Goal: Transaction & Acquisition: Book appointment/travel/reservation

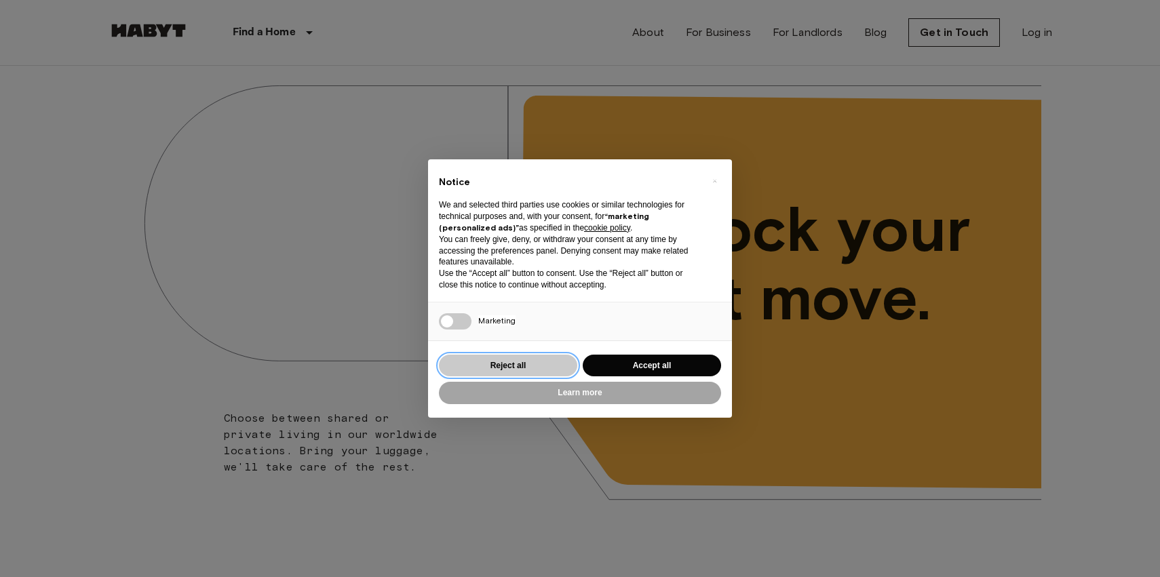
click at [529, 370] on button "Reject all" at bounding box center [508, 366] width 138 height 22
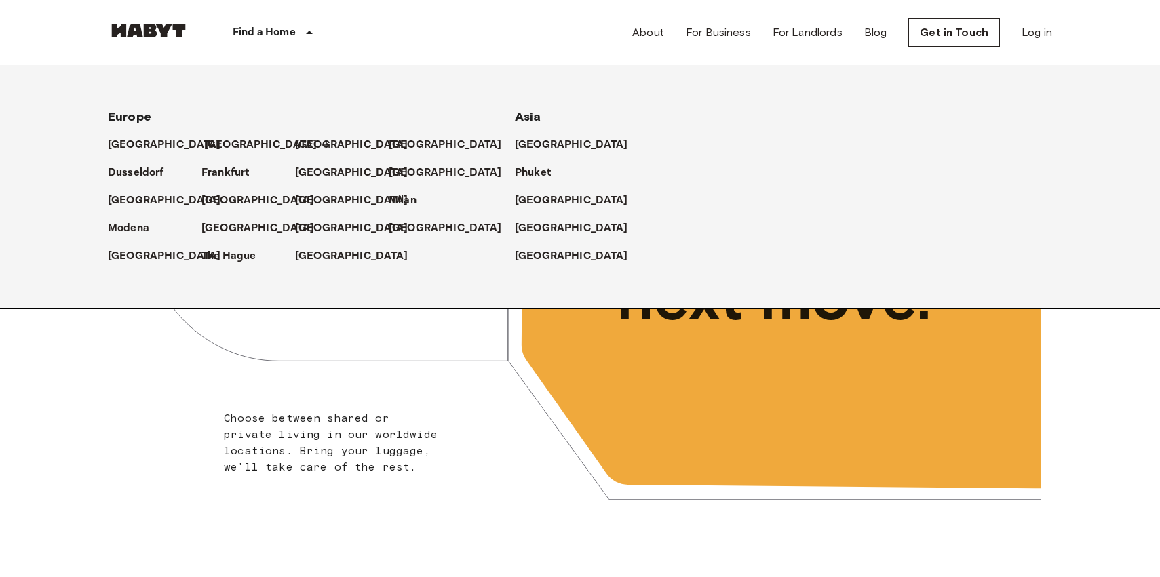
click at [221, 139] on p "[GEOGRAPHIC_DATA]" at bounding box center [260, 145] width 113 height 16
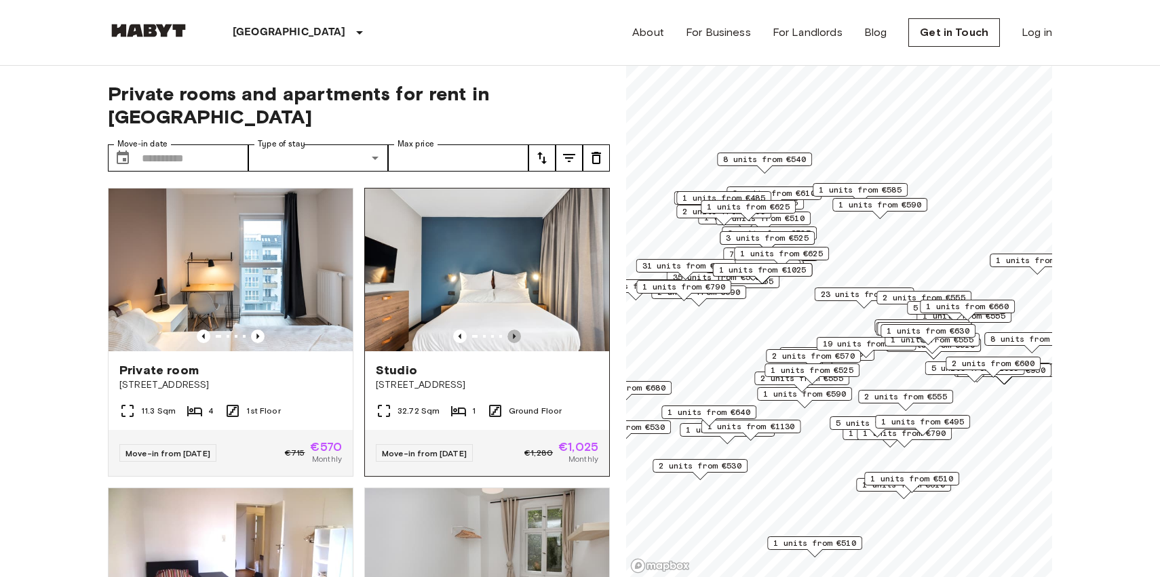
click at [513, 334] on icon "Previous image" at bounding box center [514, 336] width 3 height 5
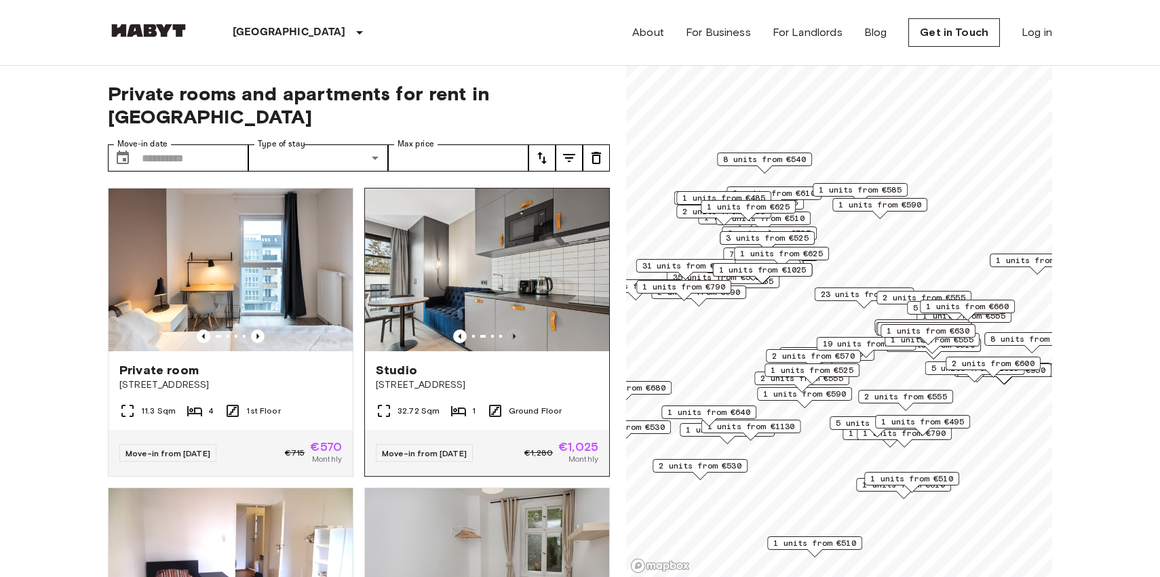
click at [513, 334] on icon "Previous image" at bounding box center [514, 336] width 3 height 5
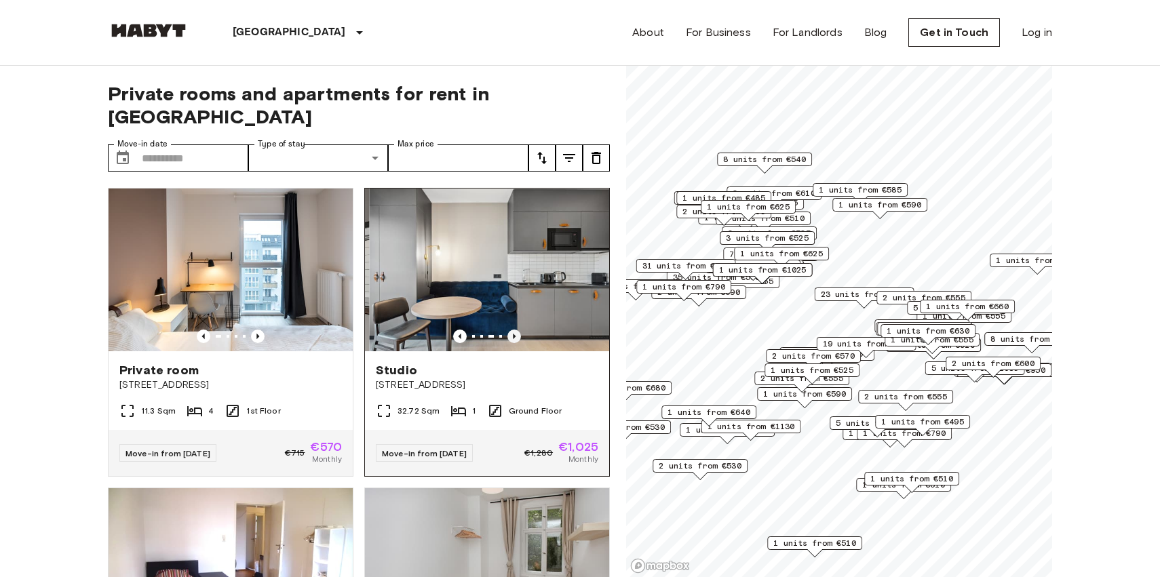
click at [513, 334] on icon "Previous image" at bounding box center [514, 336] width 3 height 5
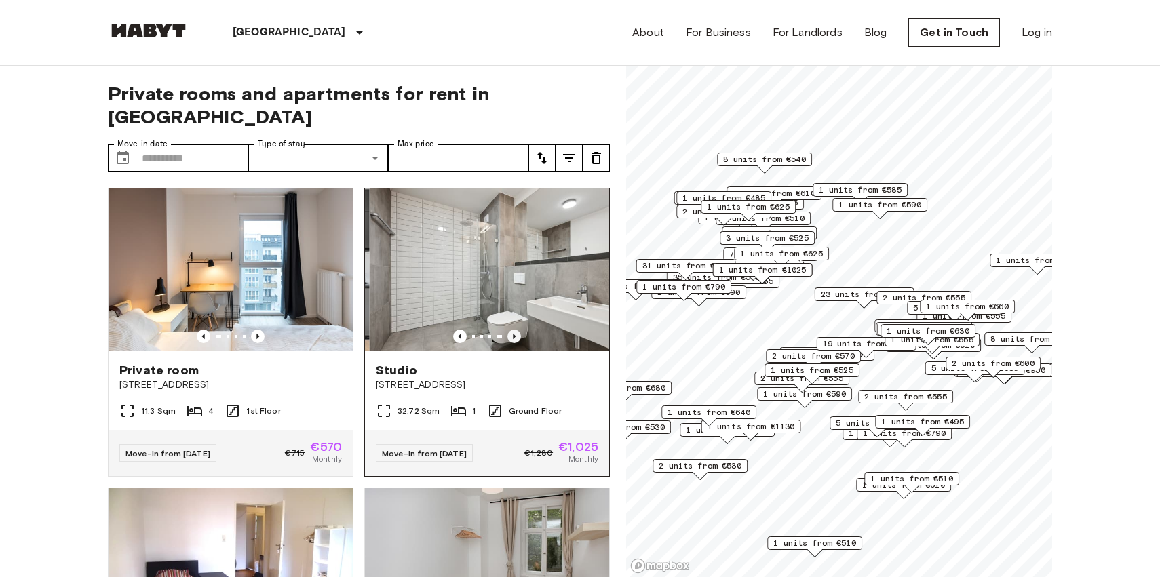
click at [513, 334] on icon "Previous image" at bounding box center [514, 336] width 3 height 5
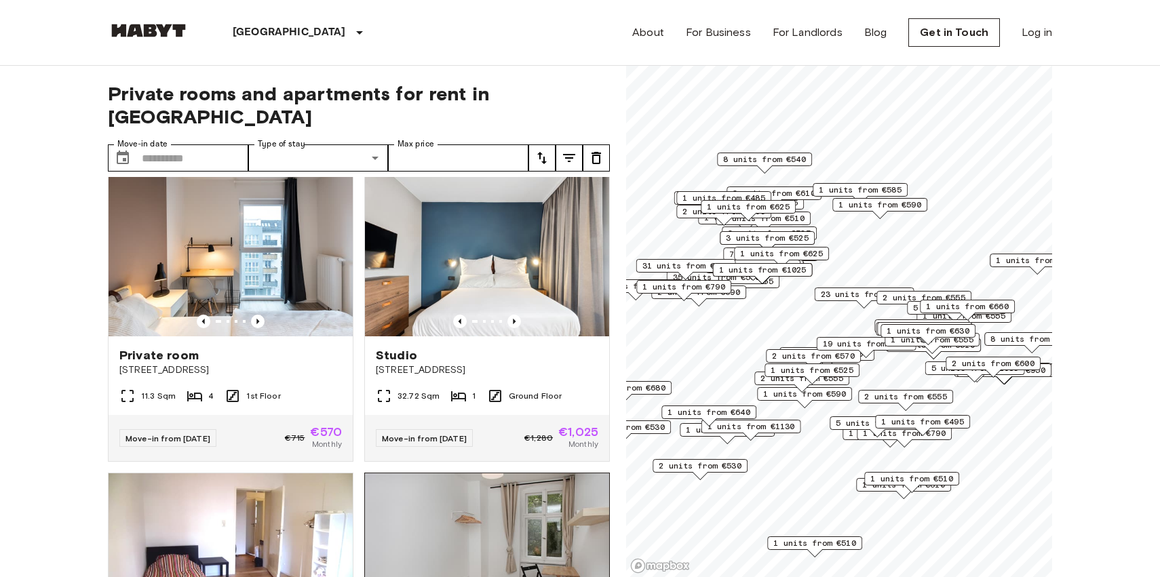
scroll to position [2, 0]
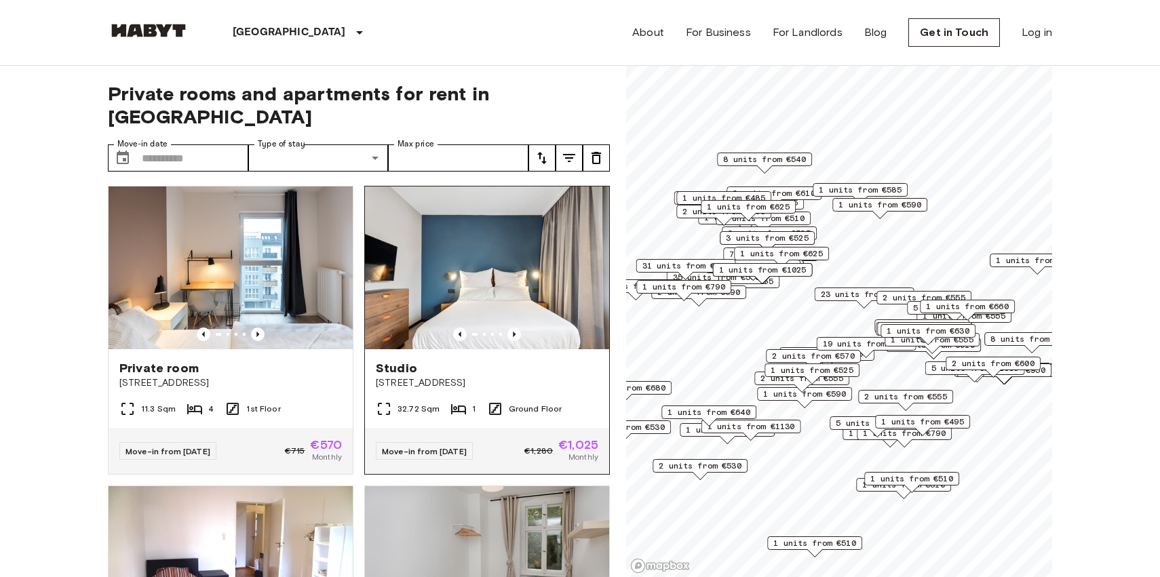
click at [479, 292] on img at bounding box center [487, 268] width 244 height 163
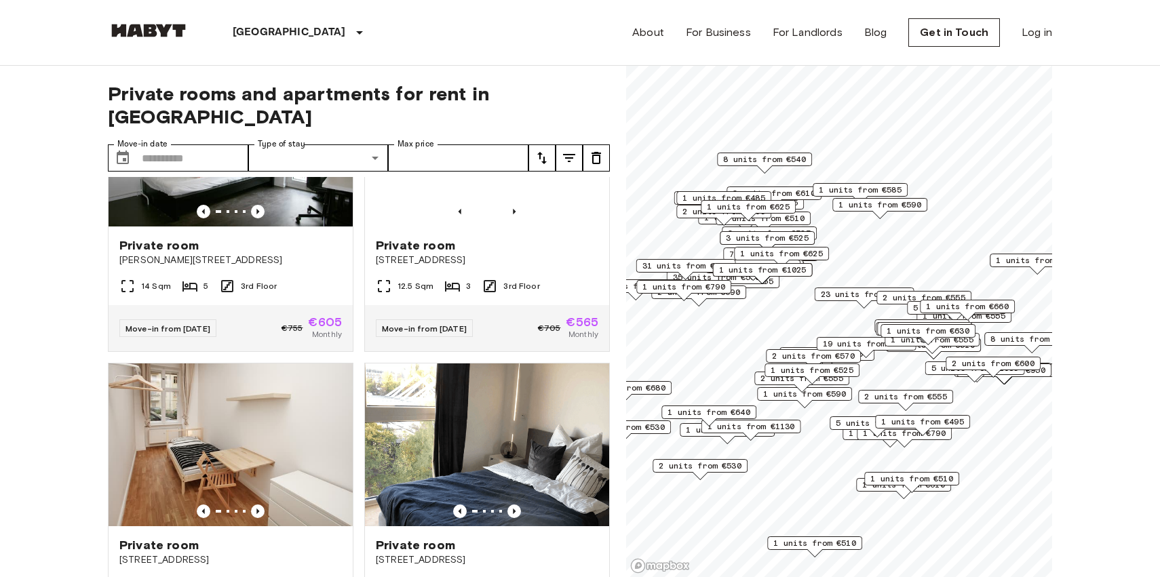
scroll to position [2993, 0]
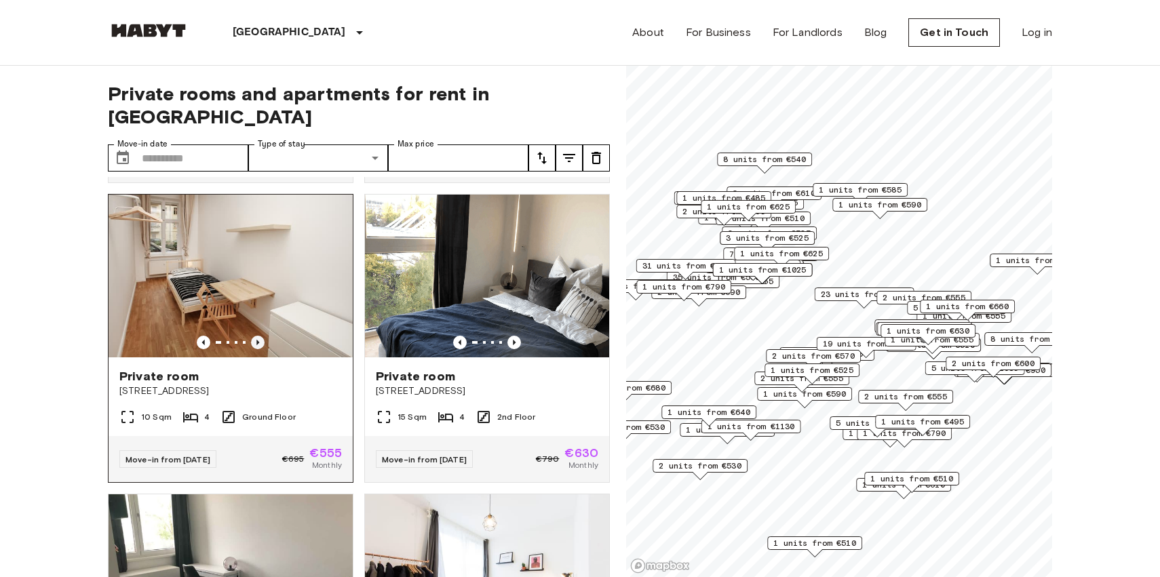
click at [256, 336] on icon "Previous image" at bounding box center [258, 343] width 14 height 14
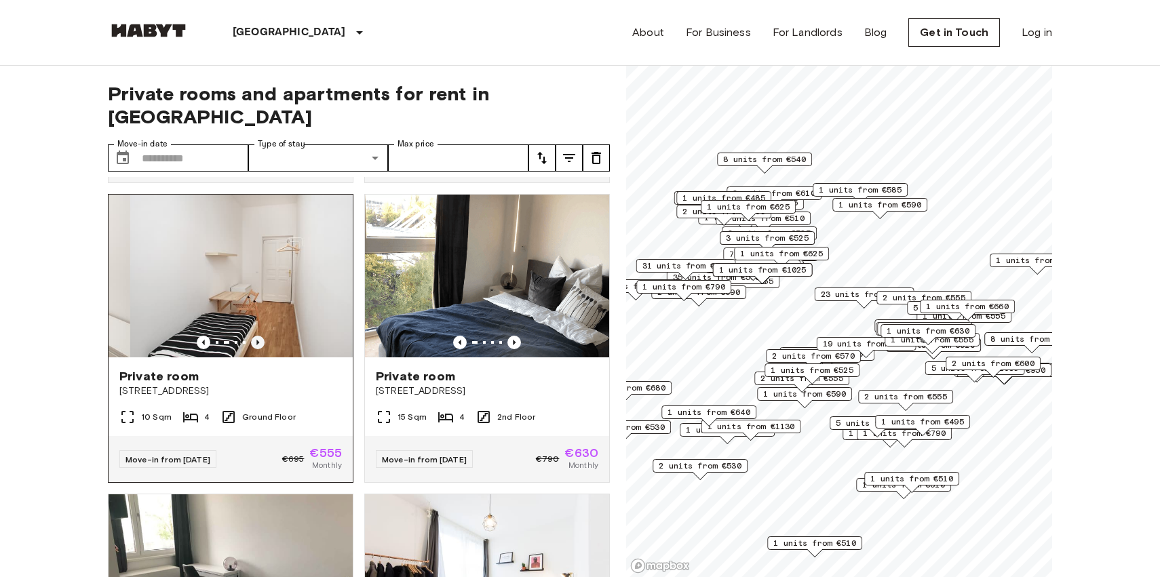
click at [256, 336] on icon "Previous image" at bounding box center [258, 343] width 14 height 14
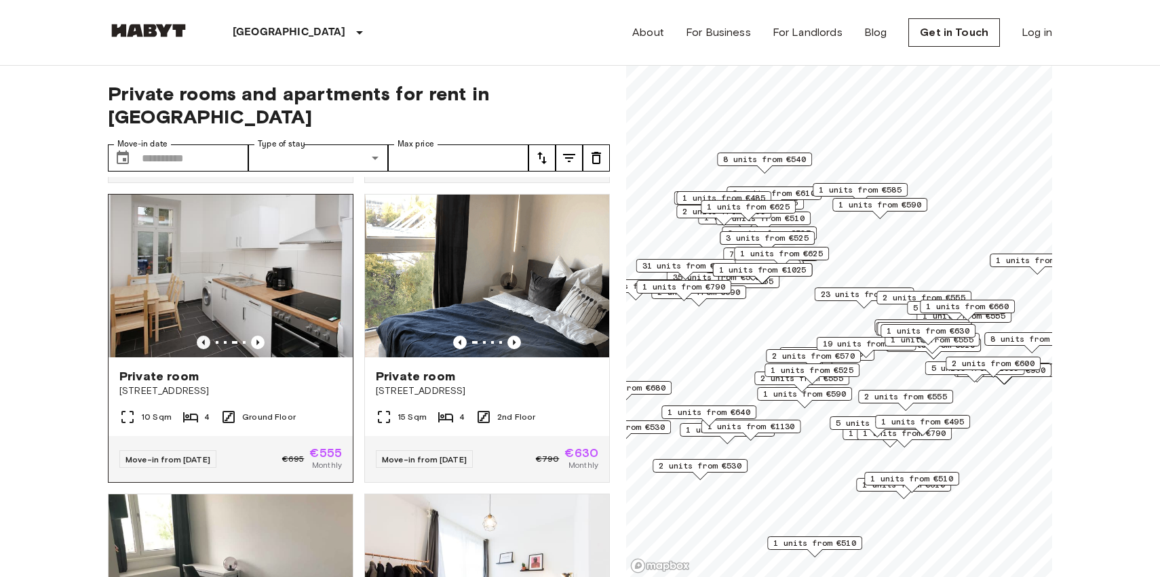
click at [209, 336] on icon "Previous image" at bounding box center [204, 343] width 14 height 14
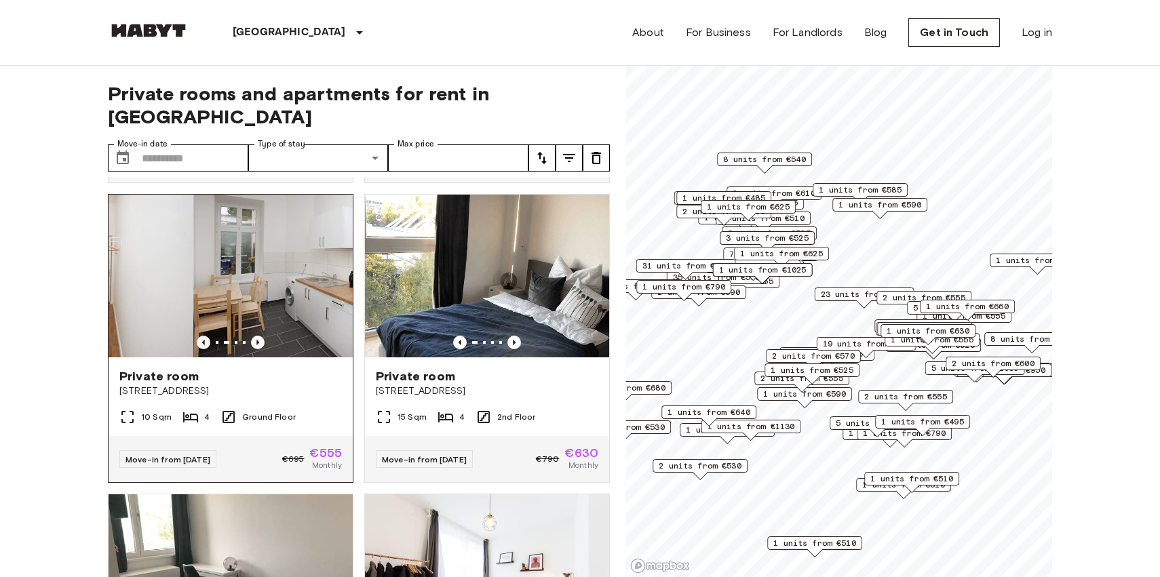
click at [209, 336] on icon "Previous image" at bounding box center [204, 343] width 14 height 14
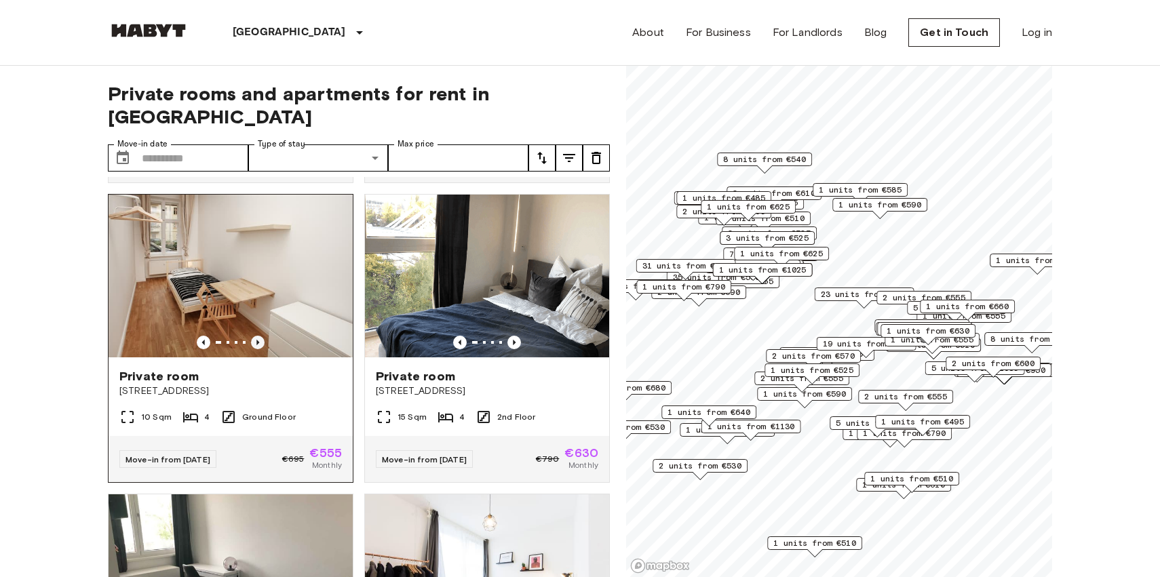
click at [257, 340] on icon "Previous image" at bounding box center [257, 342] width 3 height 5
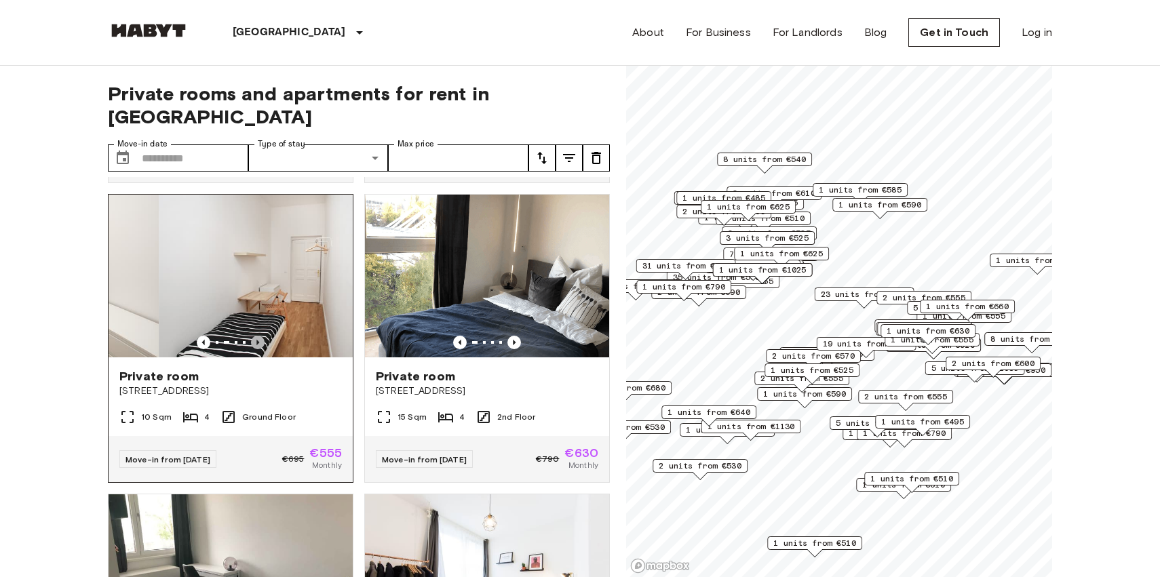
click at [257, 340] on icon "Previous image" at bounding box center [257, 342] width 3 height 5
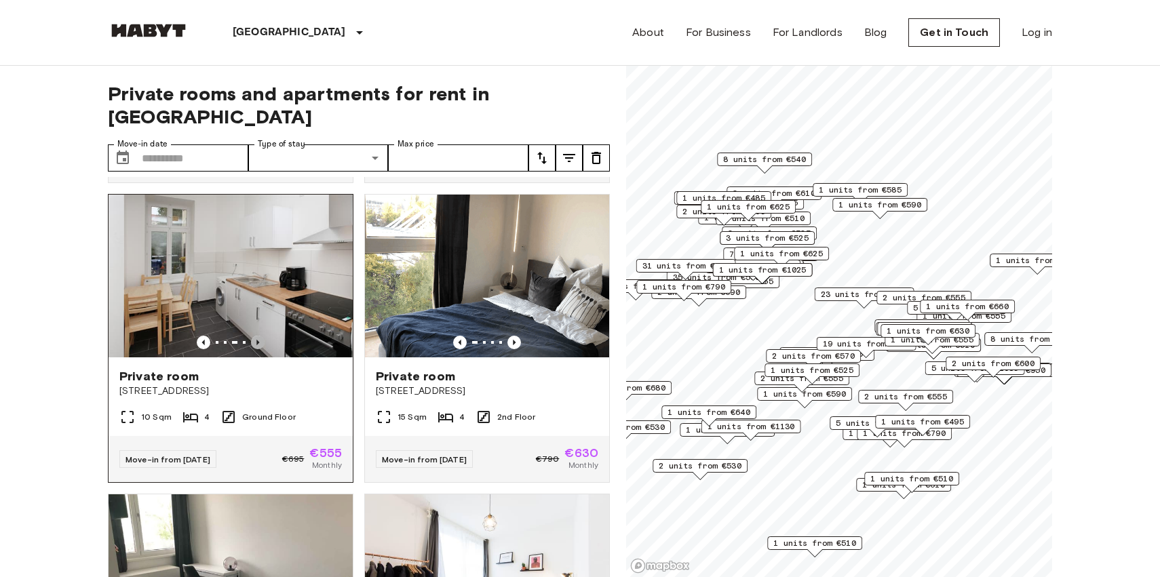
click at [257, 340] on icon "Previous image" at bounding box center [257, 342] width 3 height 5
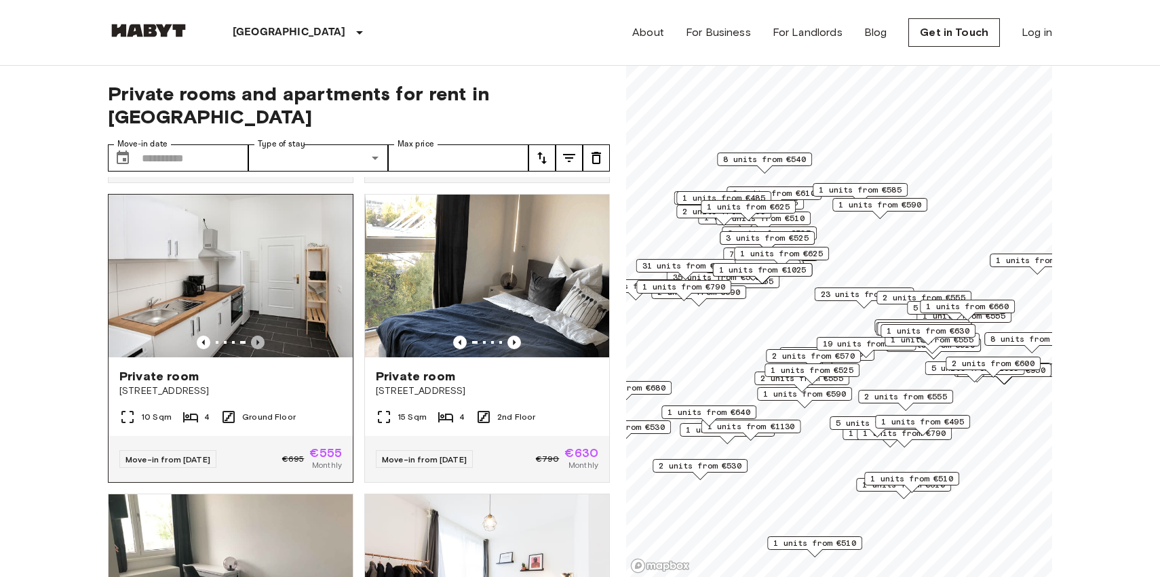
click at [257, 340] on icon "Previous image" at bounding box center [257, 342] width 3 height 5
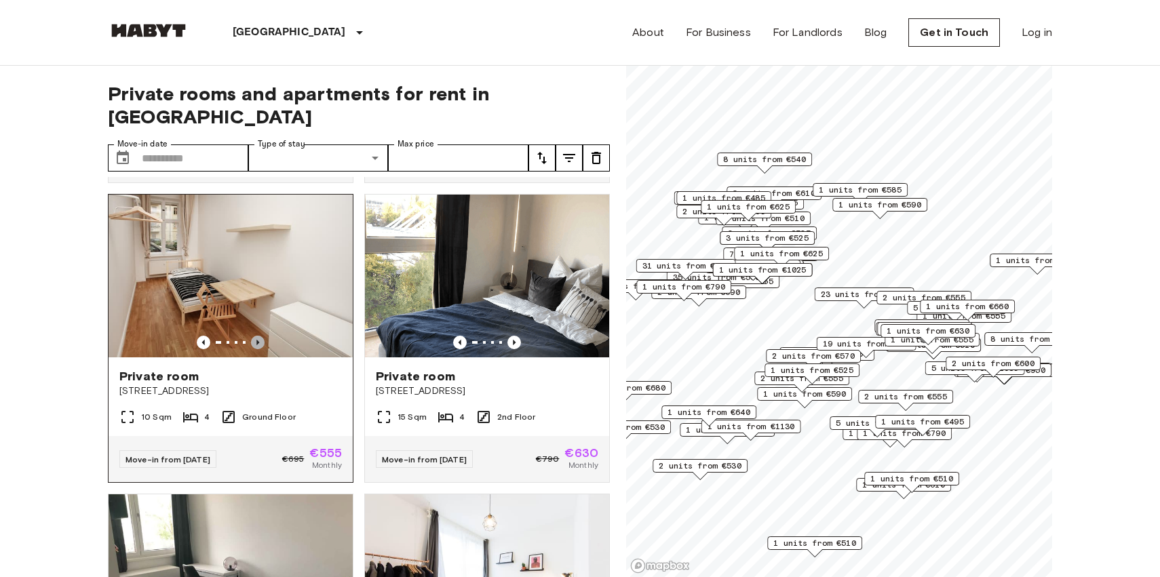
click at [257, 336] on icon "Previous image" at bounding box center [258, 343] width 14 height 14
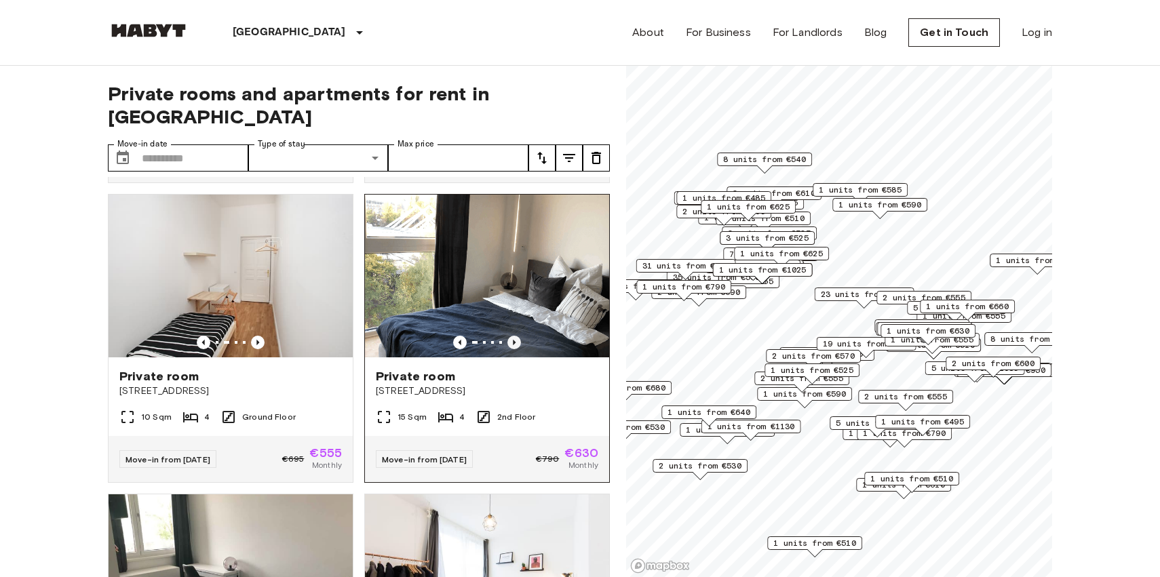
click at [514, 336] on icon "Previous image" at bounding box center [515, 343] width 14 height 14
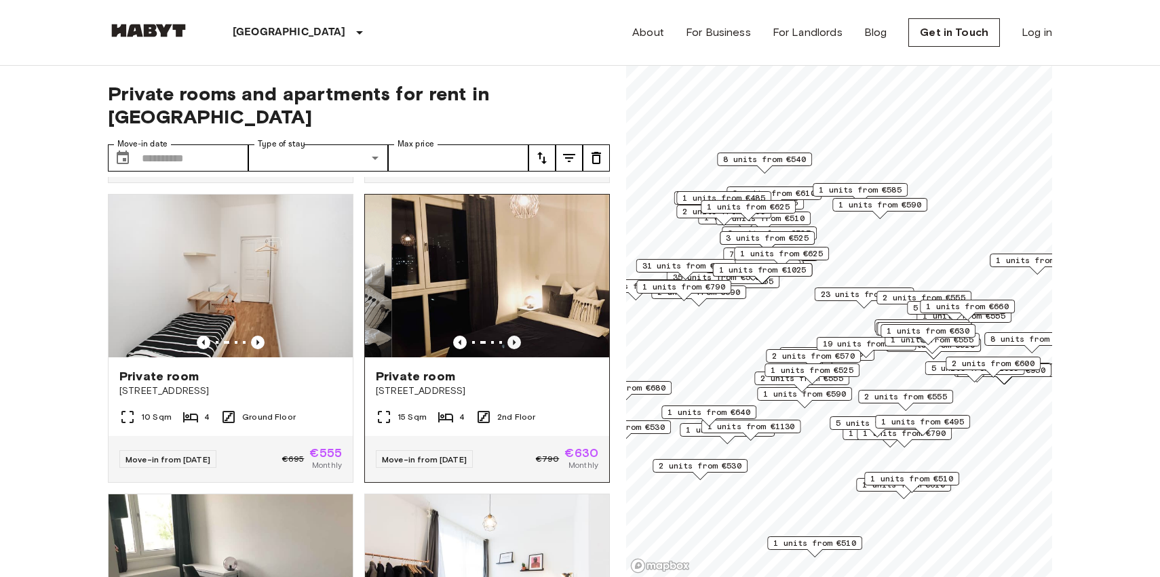
click at [514, 336] on icon "Previous image" at bounding box center [515, 343] width 14 height 14
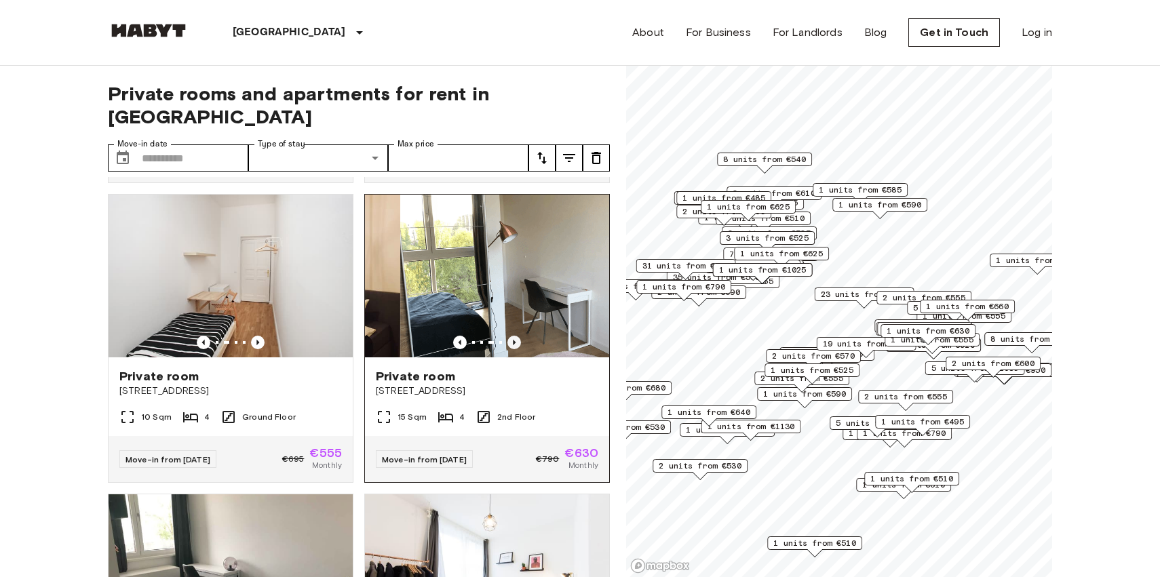
click at [515, 336] on icon "Previous image" at bounding box center [515, 343] width 14 height 14
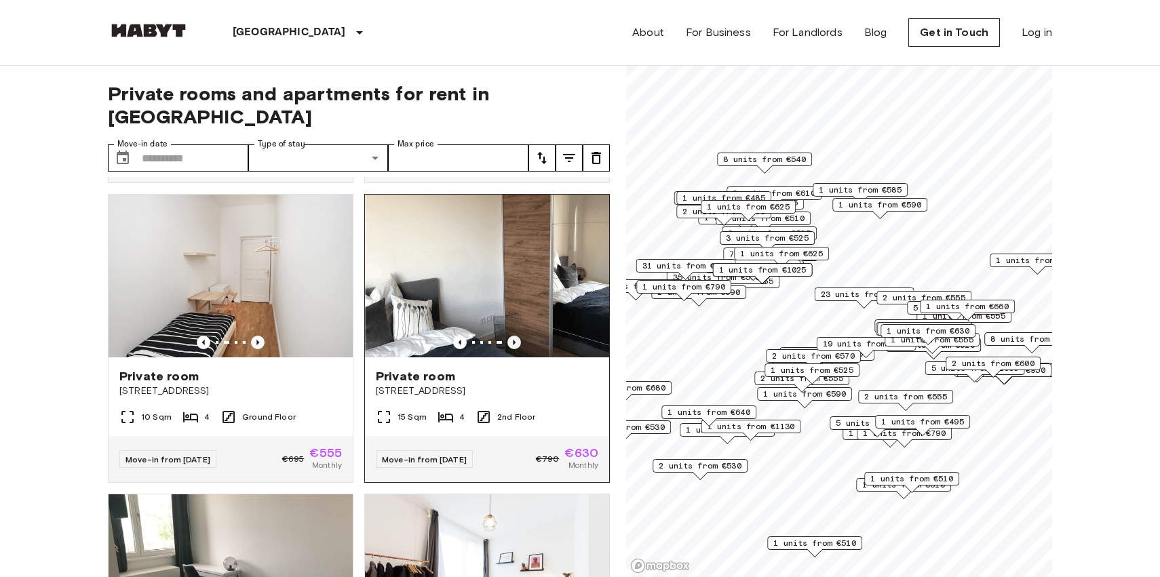
click at [512, 336] on icon "Previous image" at bounding box center [515, 343] width 14 height 14
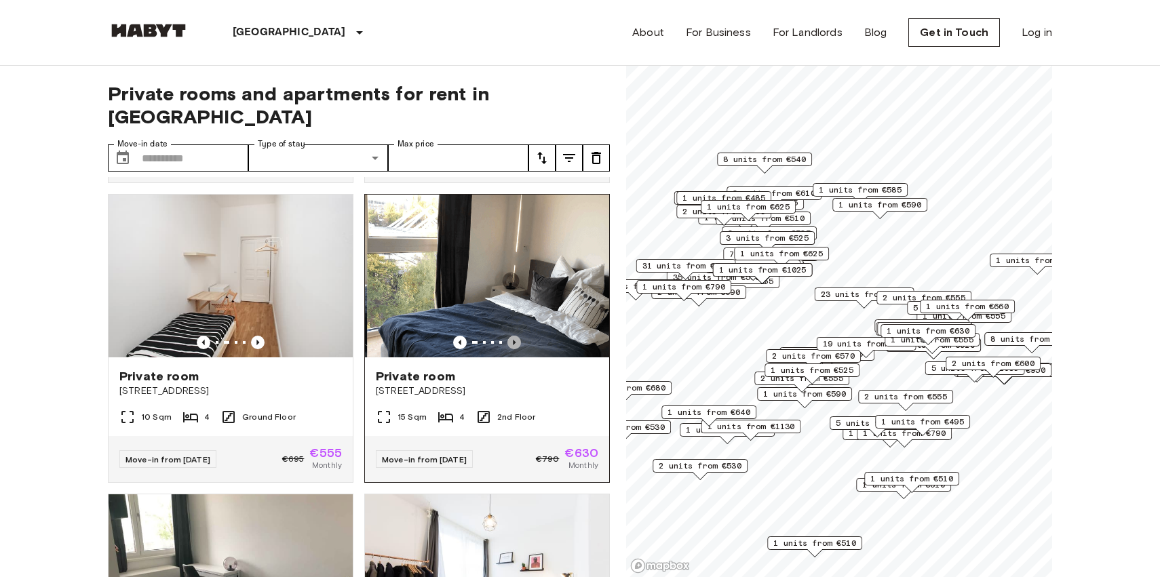
click at [512, 336] on icon "Previous image" at bounding box center [515, 343] width 14 height 14
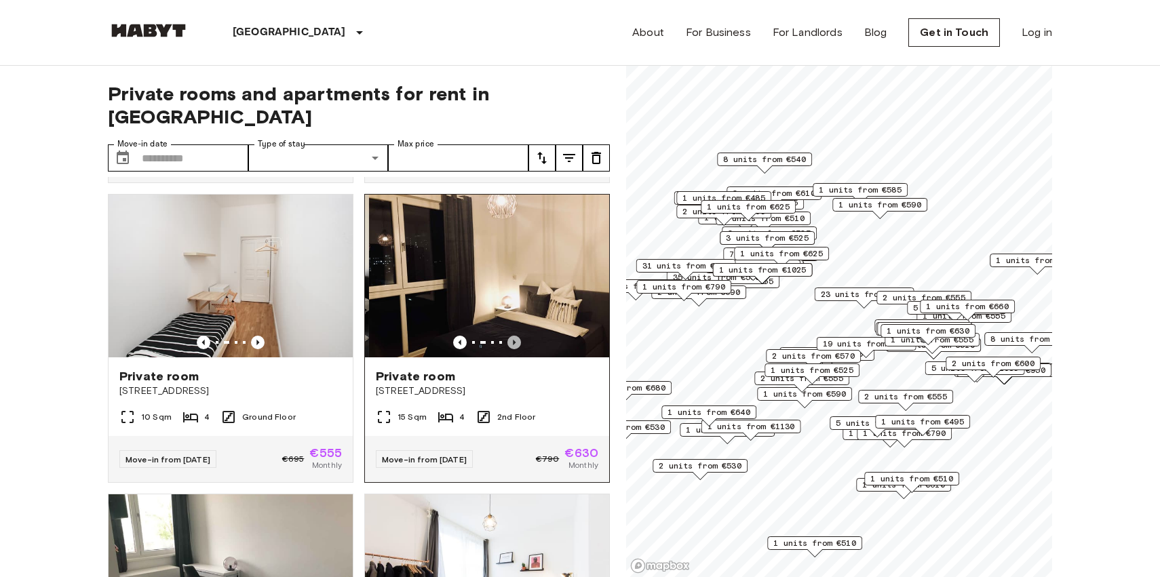
click at [512, 336] on icon "Previous image" at bounding box center [515, 343] width 14 height 14
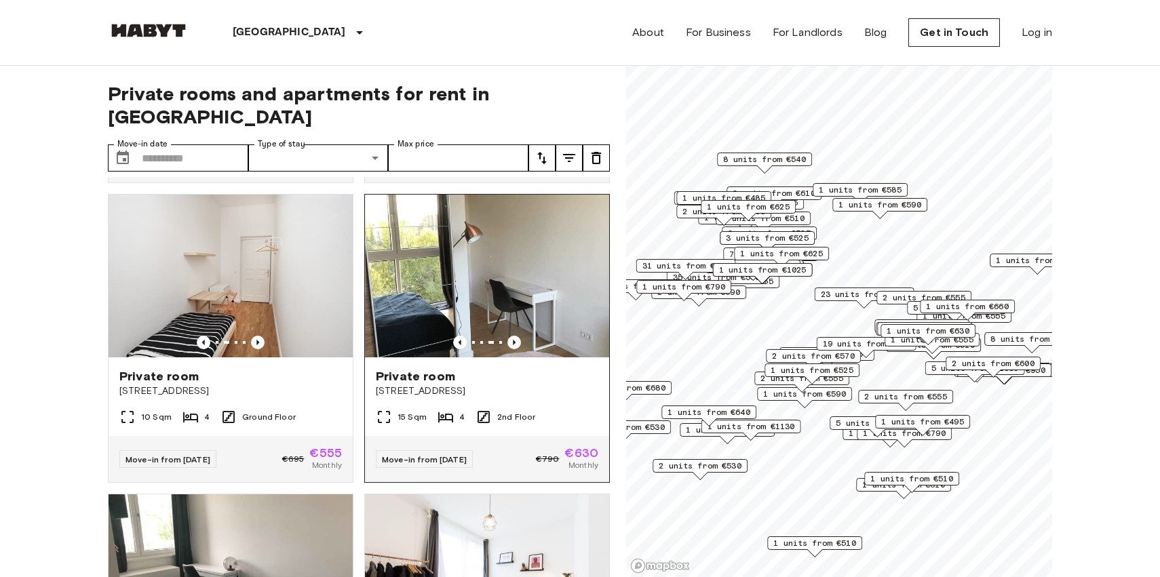
click at [498, 336] on div at bounding box center [487, 343] width 244 height 14
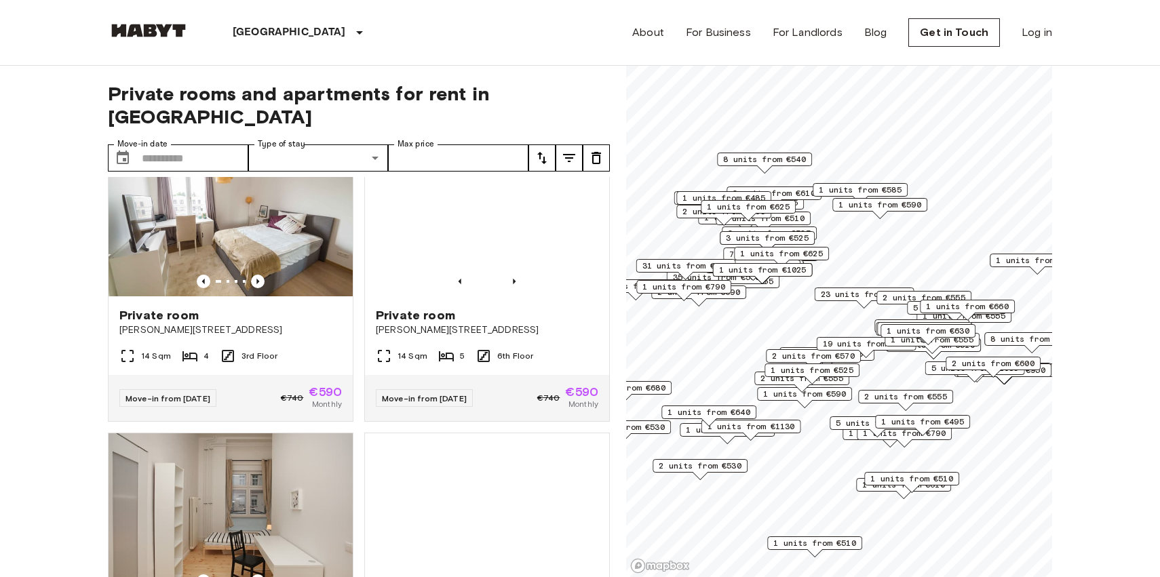
scroll to position [3472, 0]
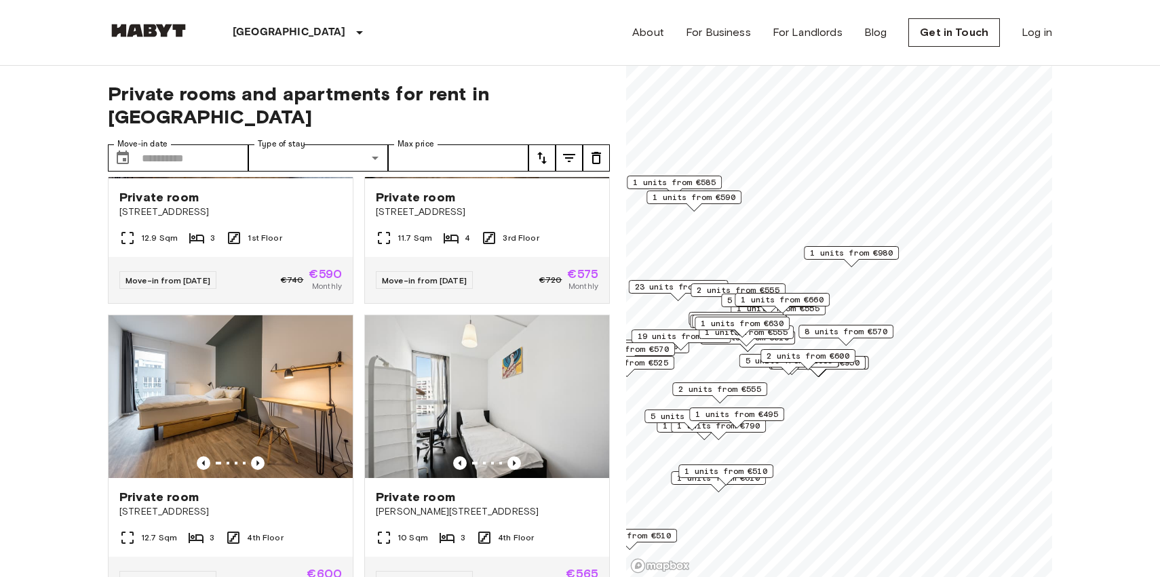
scroll to position [1673, 0]
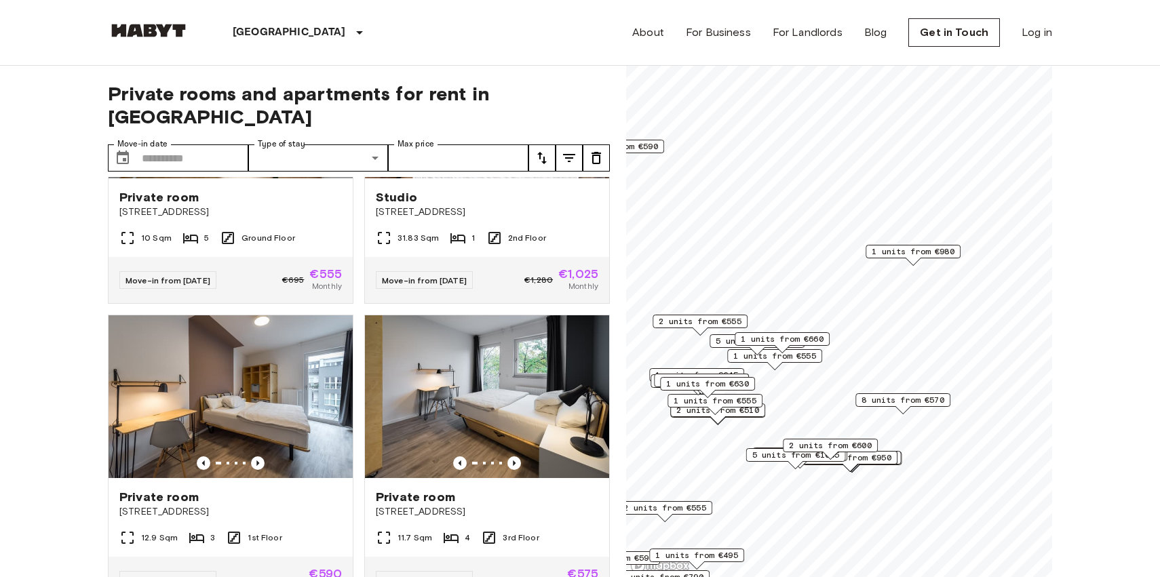
scroll to position [1373, 0]
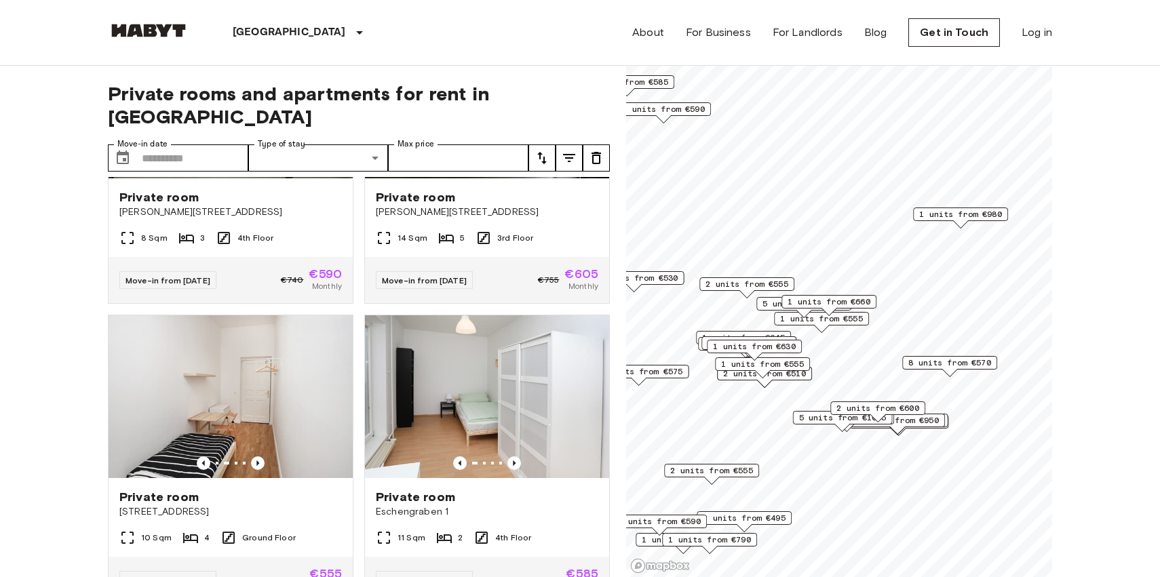
scroll to position [2572, 0]
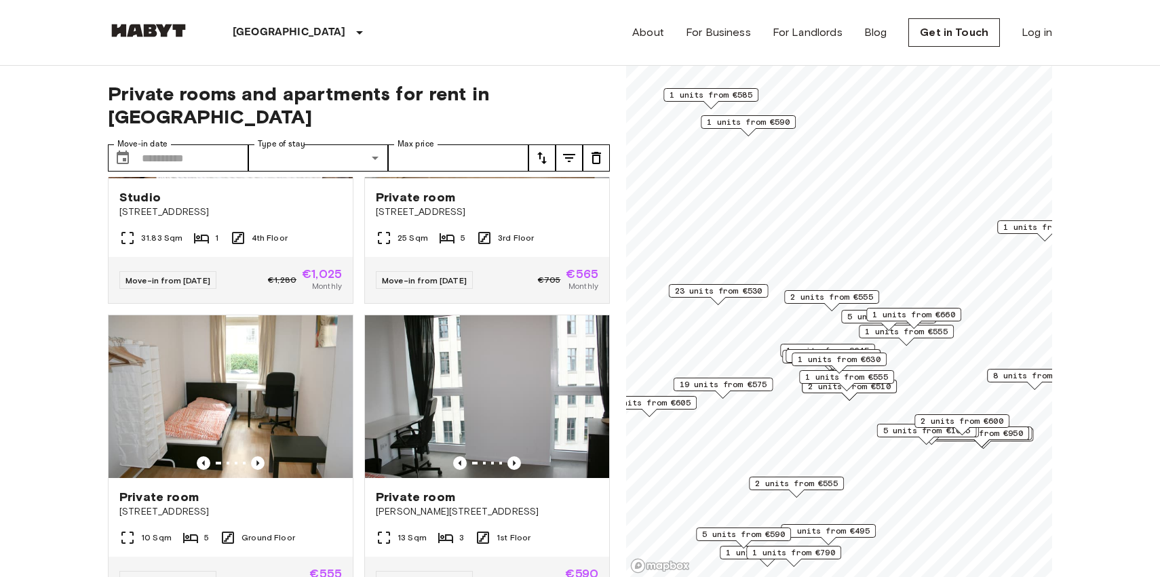
scroll to position [2872, 0]
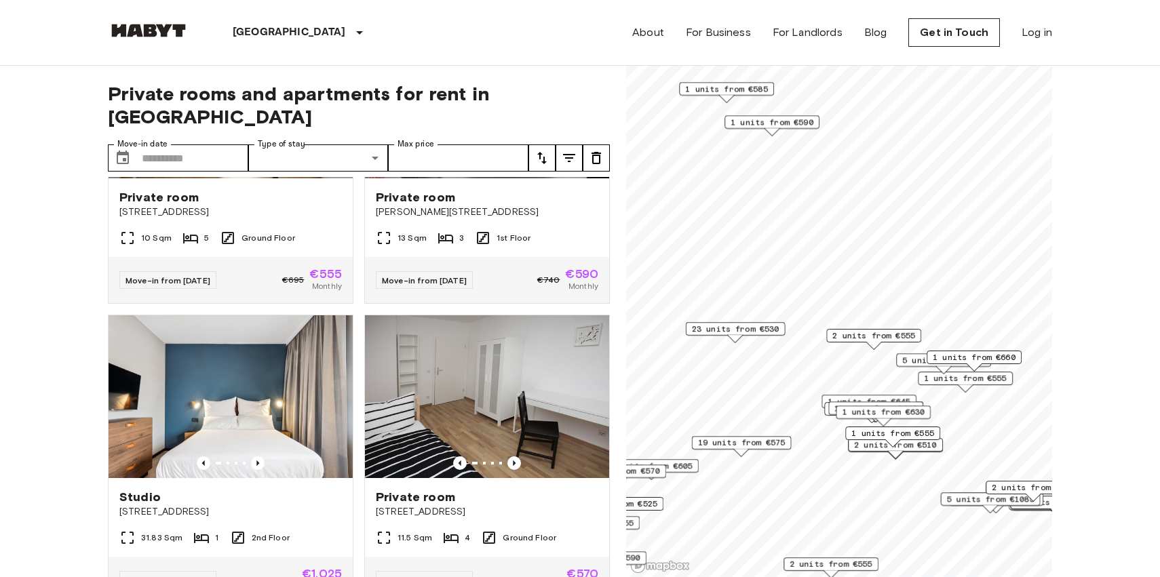
scroll to position [1673, 0]
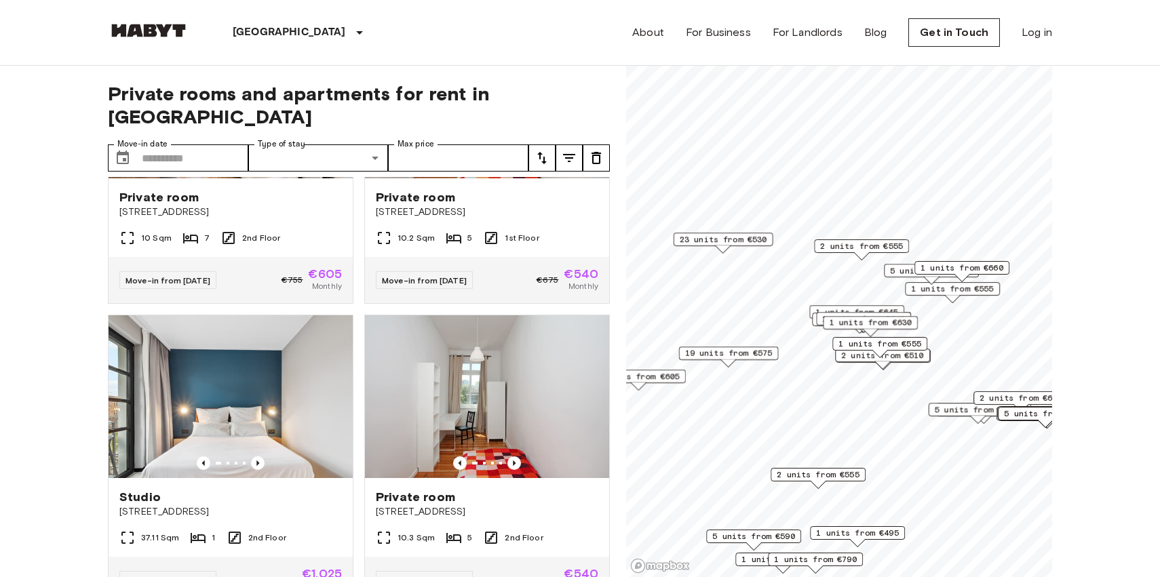
scroll to position [2572, 0]
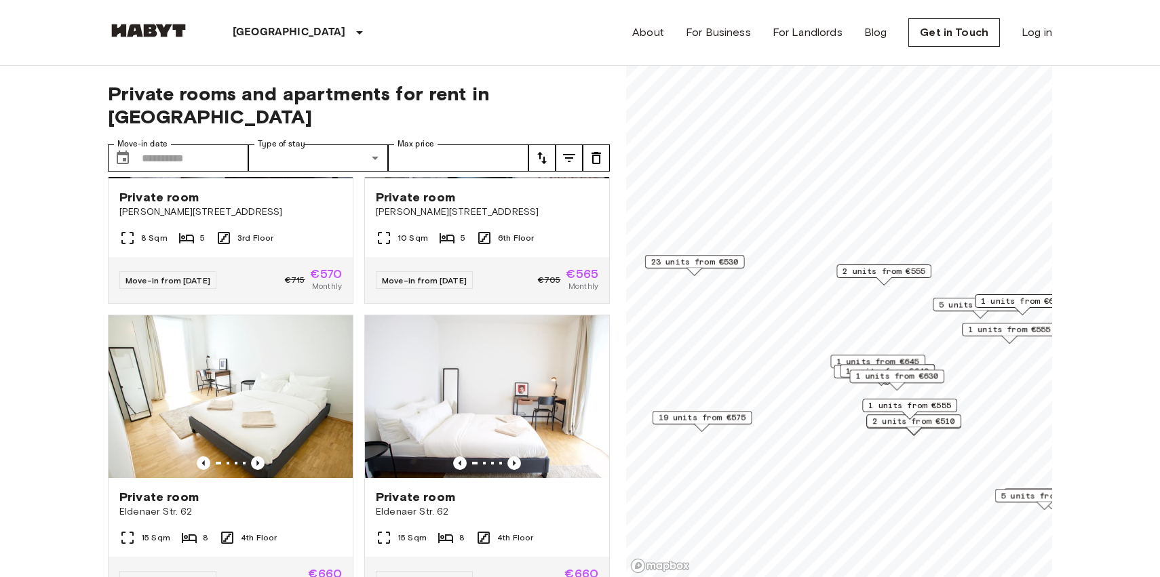
scroll to position [1373, 0]
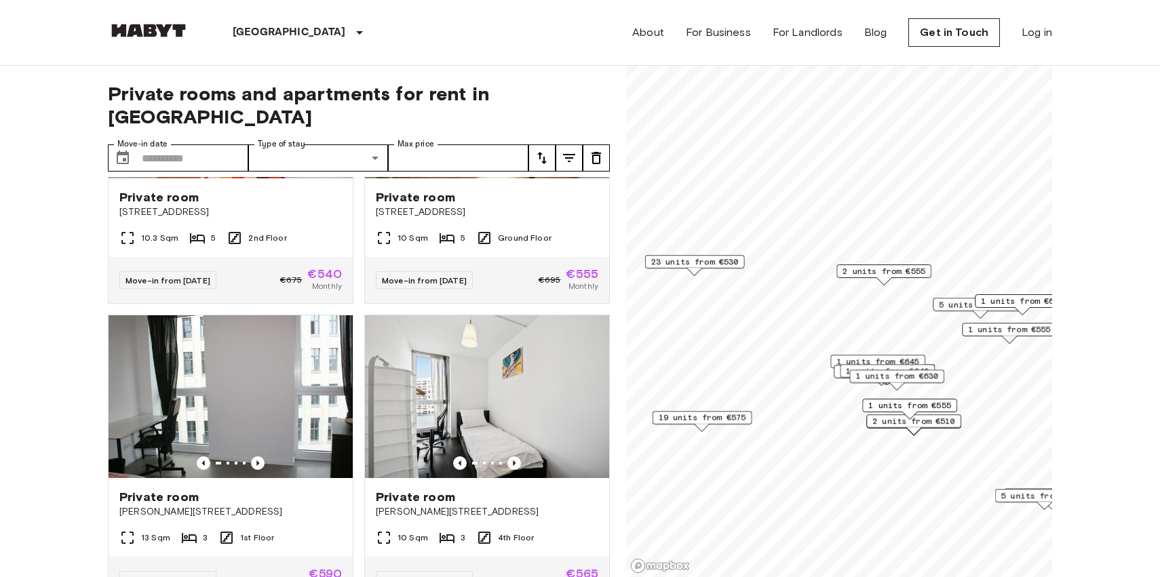
click at [904, 407] on span "1 units from €555" at bounding box center [910, 406] width 83 height 12
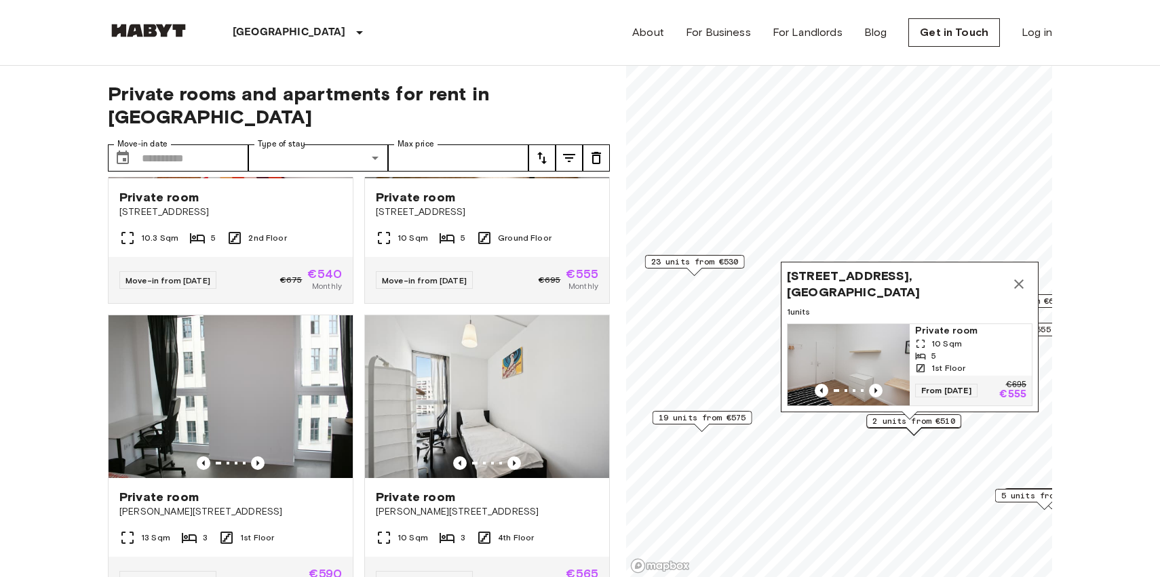
click at [901, 427] on div "2 units from €510" at bounding box center [913, 422] width 95 height 14
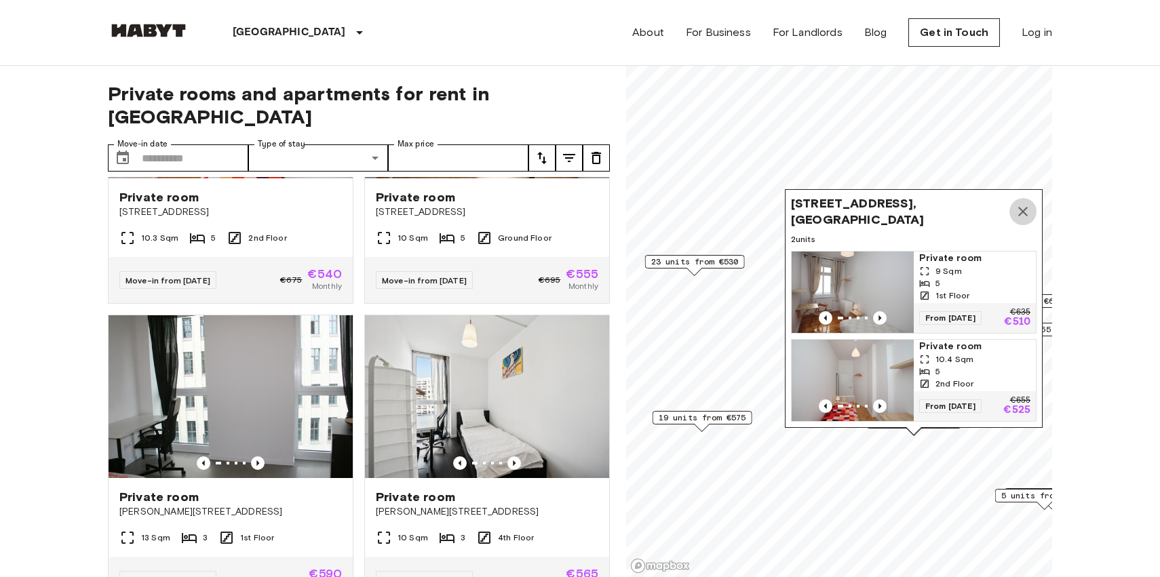
click at [1022, 208] on icon "Map marker" at bounding box center [1023, 212] width 16 height 16
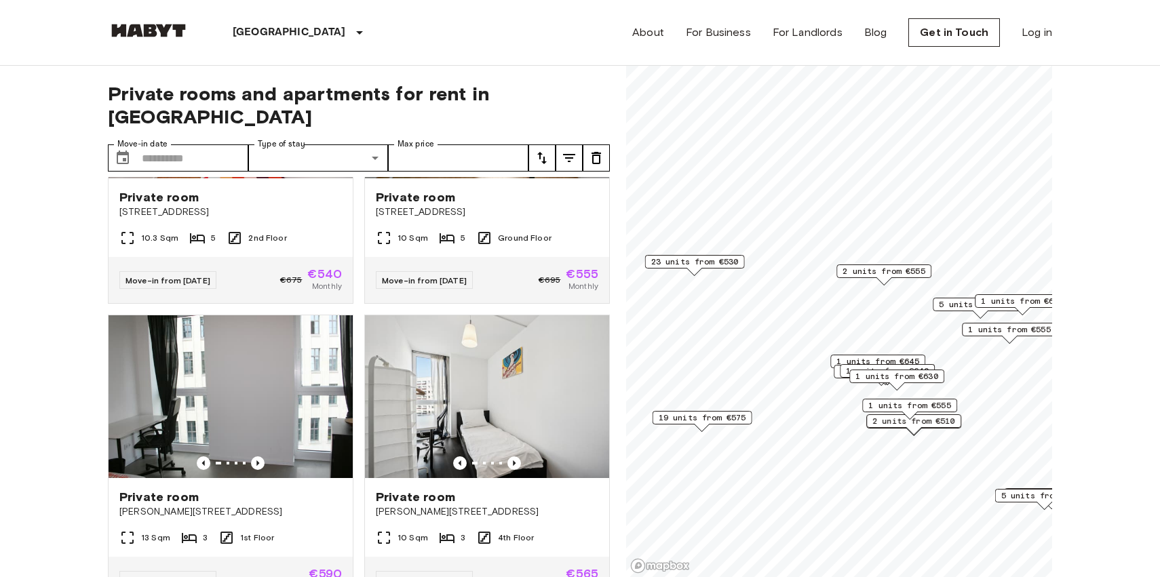
click at [917, 358] on span "1 units from €645" at bounding box center [878, 362] width 83 height 12
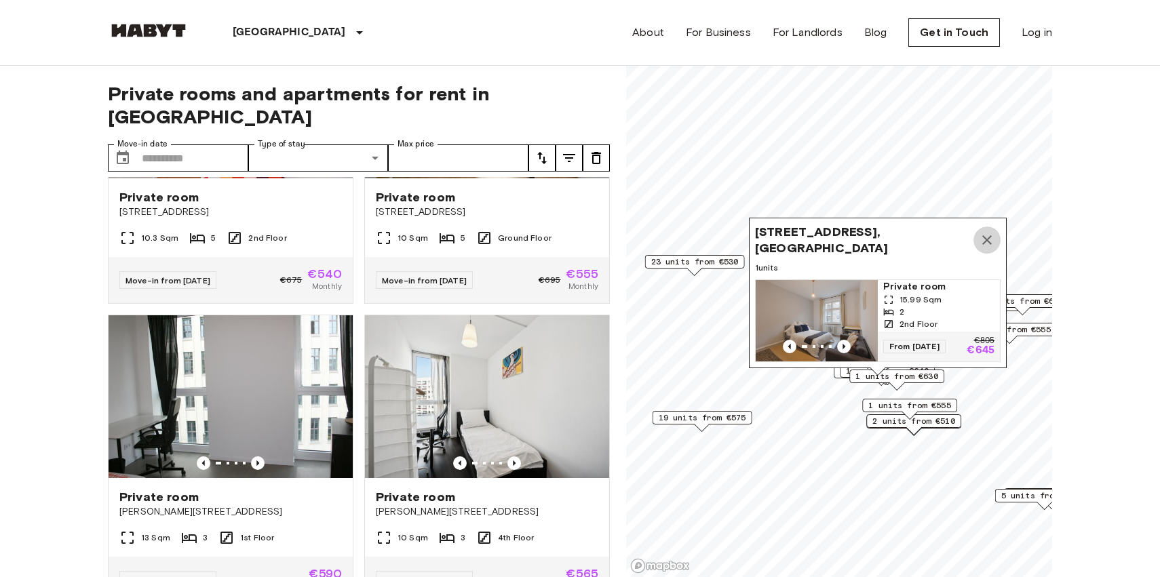
click at [996, 235] on button "Map marker" at bounding box center [987, 240] width 27 height 27
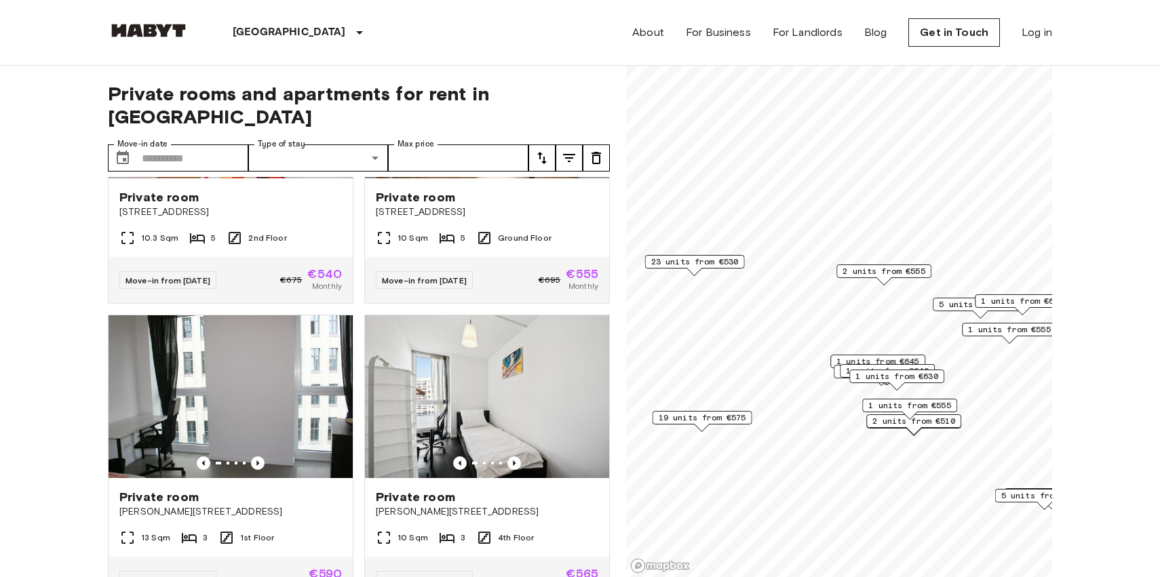
click at [877, 278] on div "Map marker" at bounding box center [884, 281] width 15 height 7
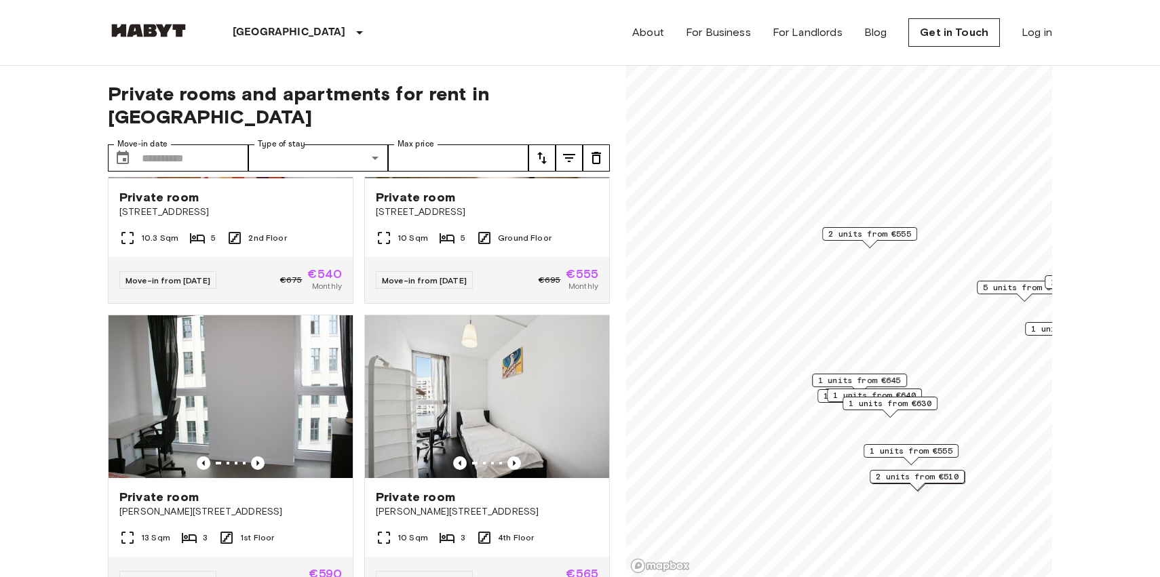
scroll to position [473, 0]
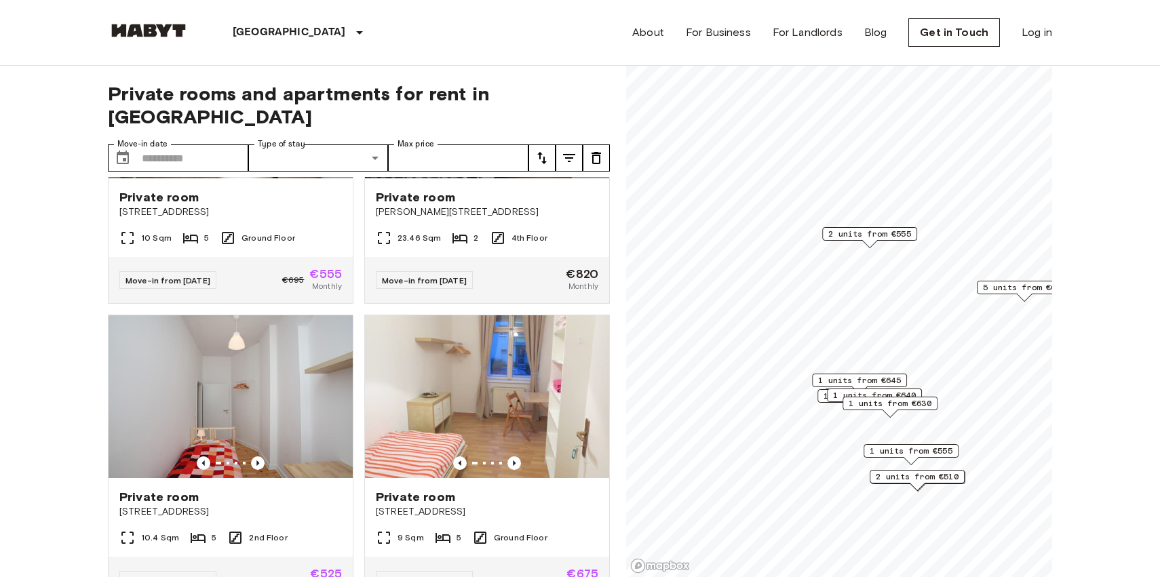
click at [909, 392] on span "1 units from €640" at bounding box center [874, 395] width 83 height 12
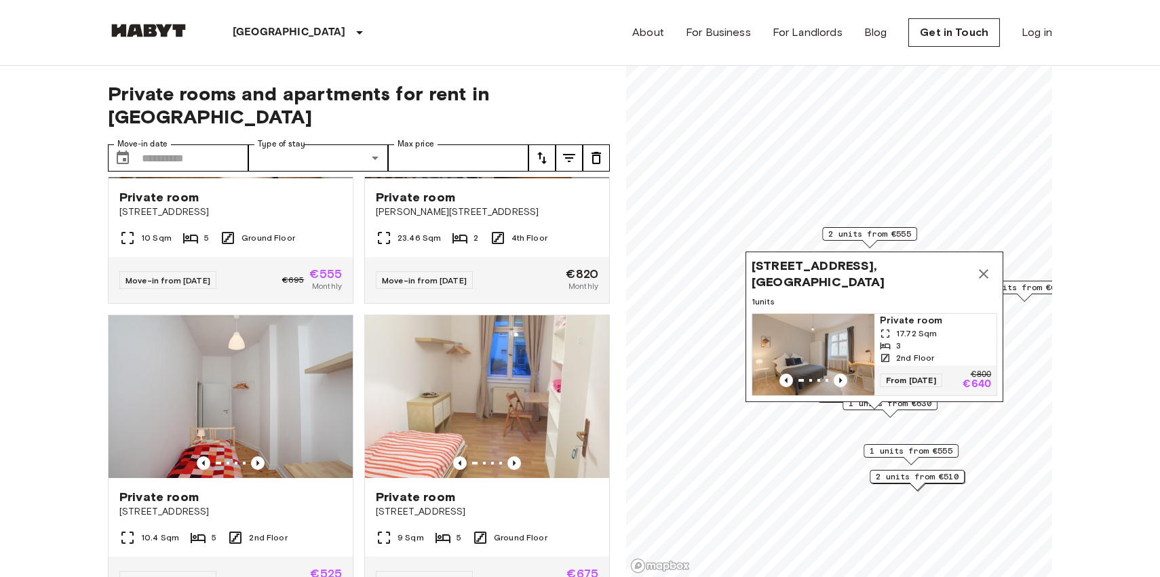
click at [885, 280] on span "[STREET_ADDRESS], [GEOGRAPHIC_DATA]" at bounding box center [861, 274] width 218 height 33
click at [858, 271] on span "[STREET_ADDRESS], [GEOGRAPHIC_DATA]" at bounding box center [861, 274] width 218 height 33
click at [880, 352] on div "2nd Floor" at bounding box center [935, 358] width 111 height 12
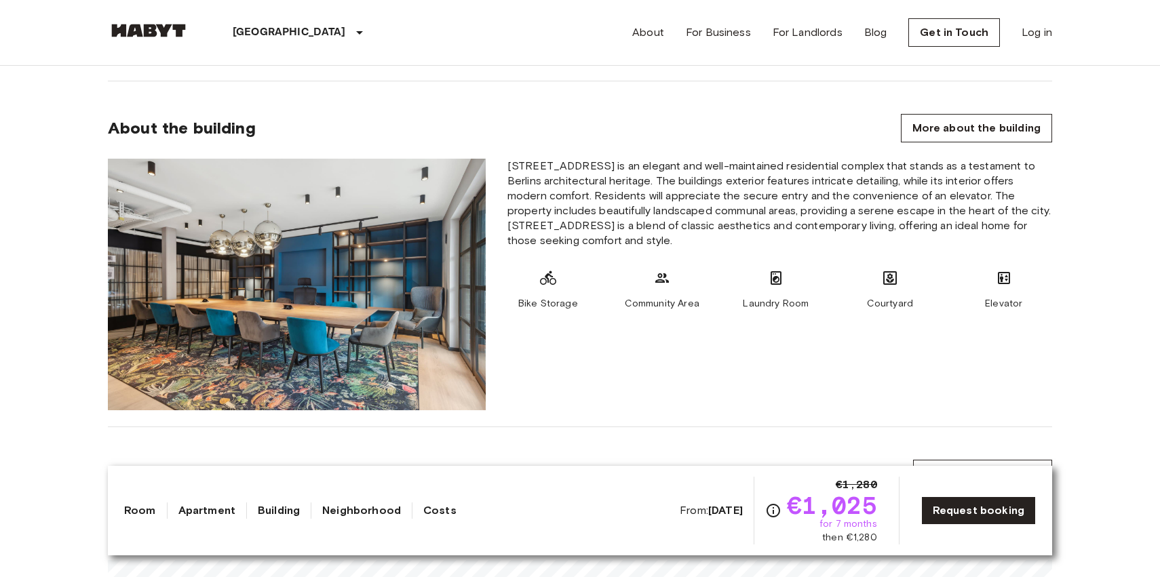
scroll to position [761, 0]
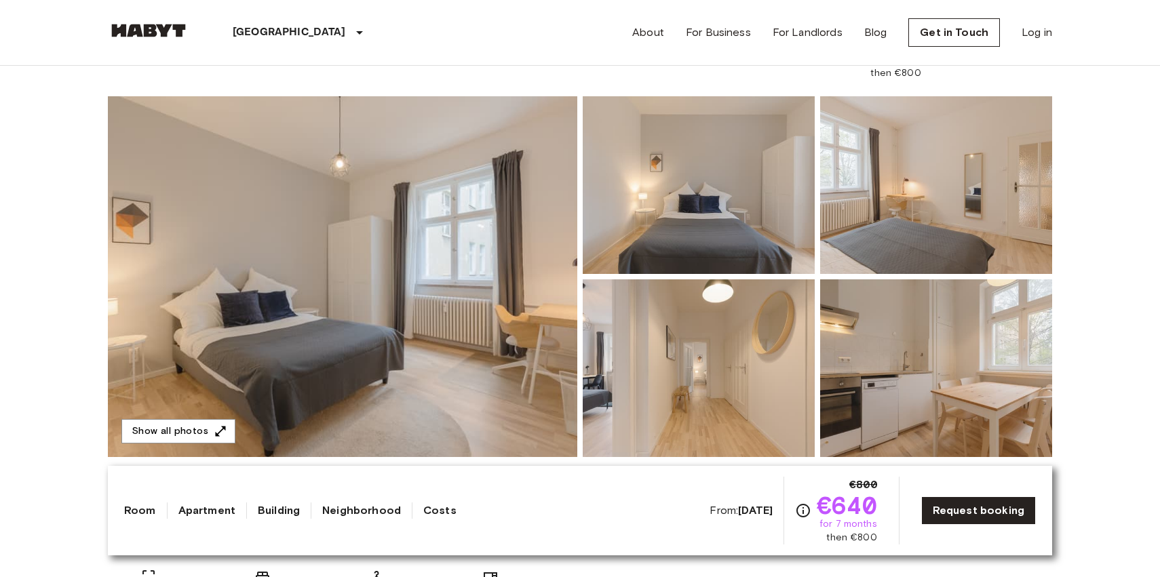
scroll to position [94, 0]
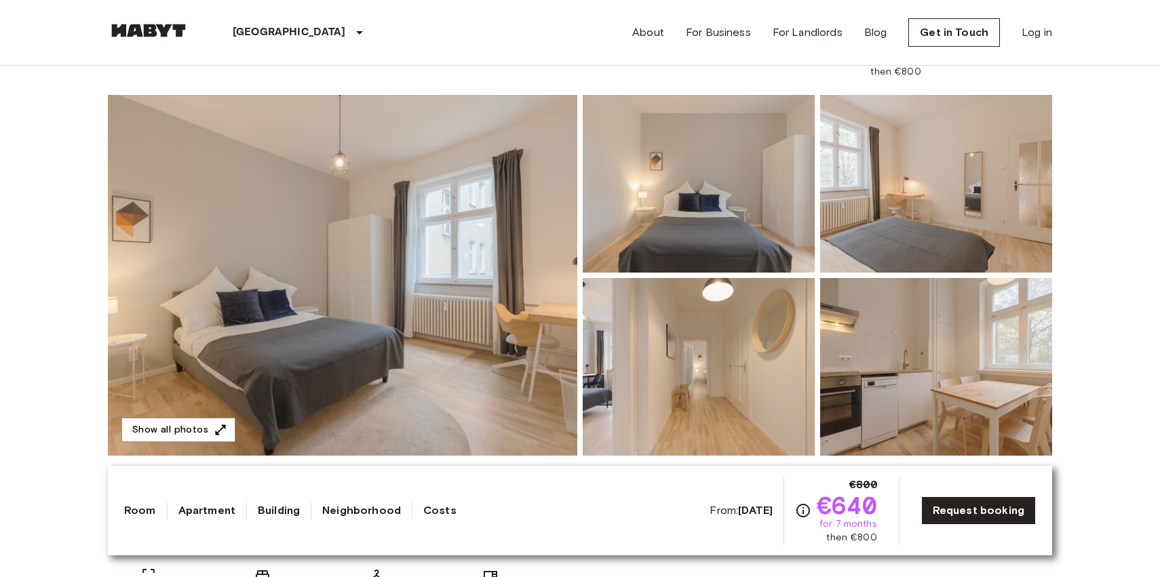
click at [752, 347] on img at bounding box center [699, 367] width 232 height 178
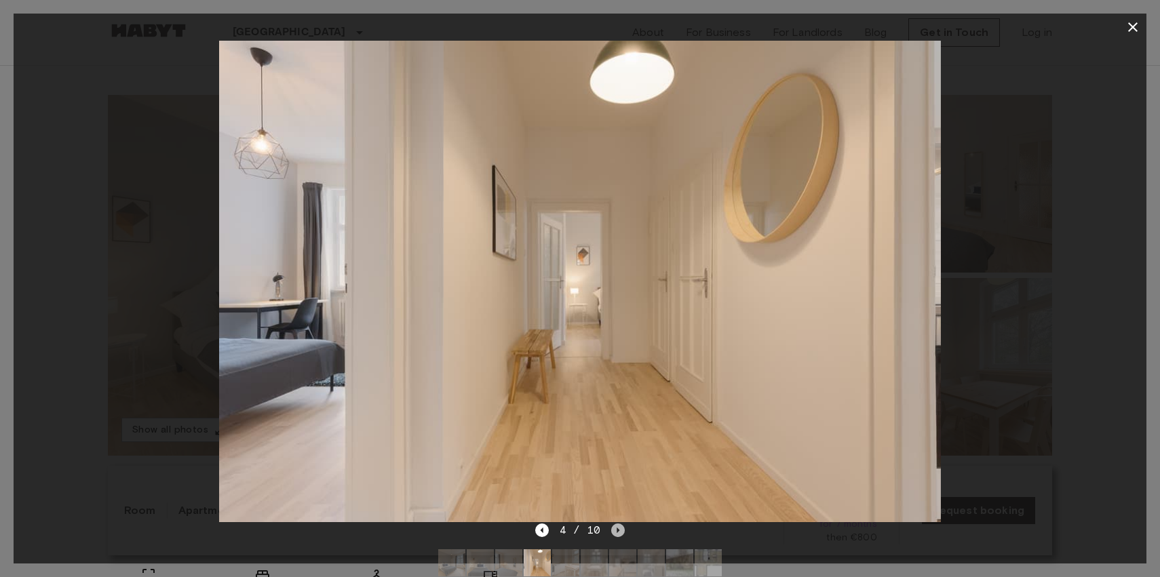
click at [615, 531] on icon "Next image" at bounding box center [618, 531] width 14 height 14
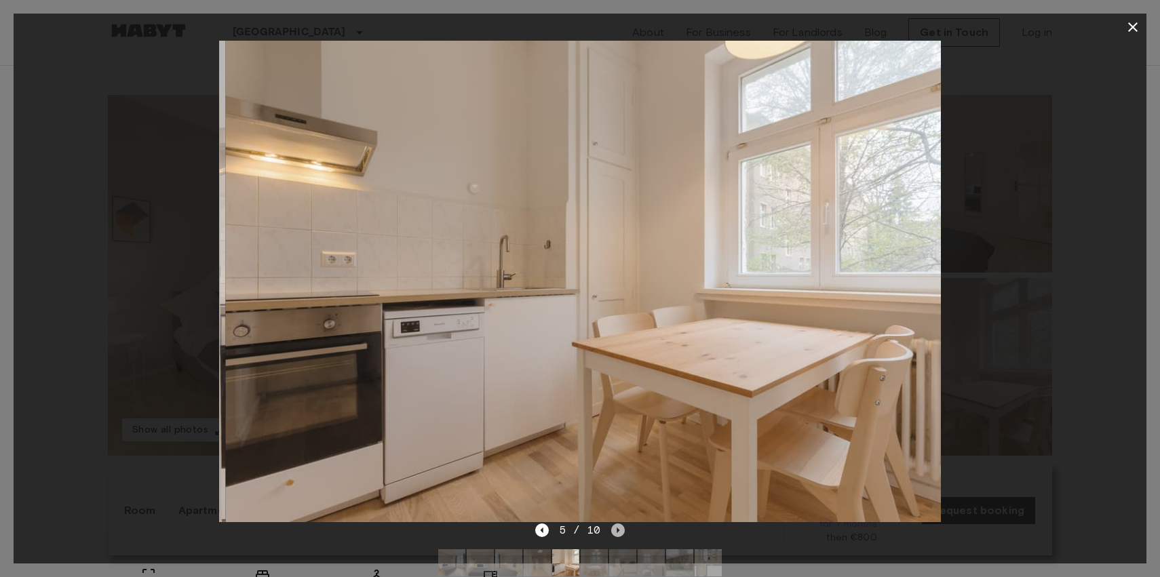
click at [615, 531] on icon "Next image" at bounding box center [618, 531] width 14 height 14
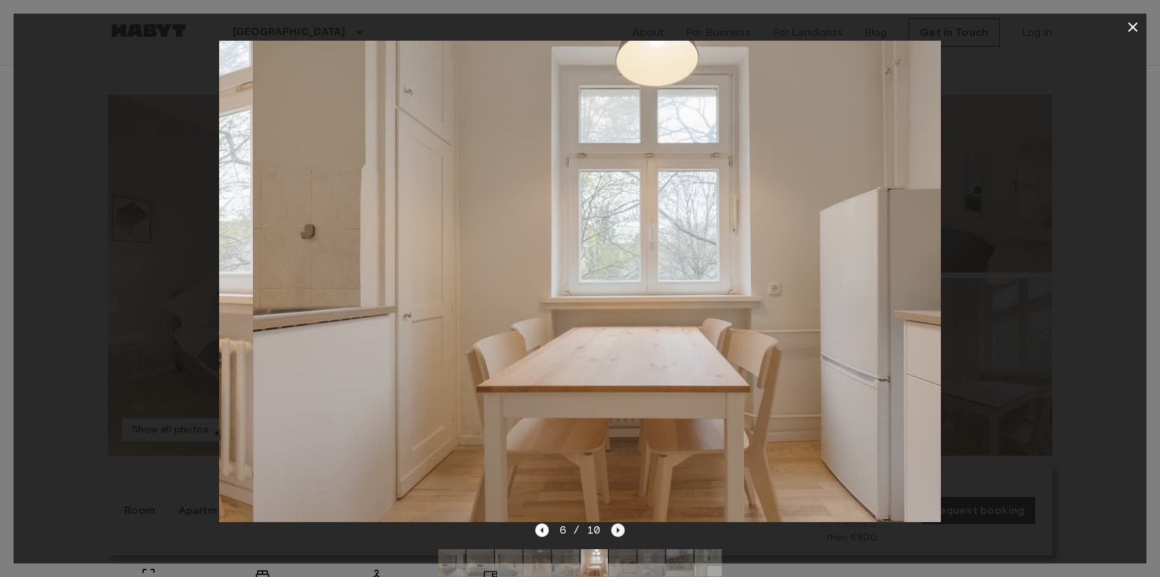
click at [615, 531] on icon "Next image" at bounding box center [618, 531] width 14 height 14
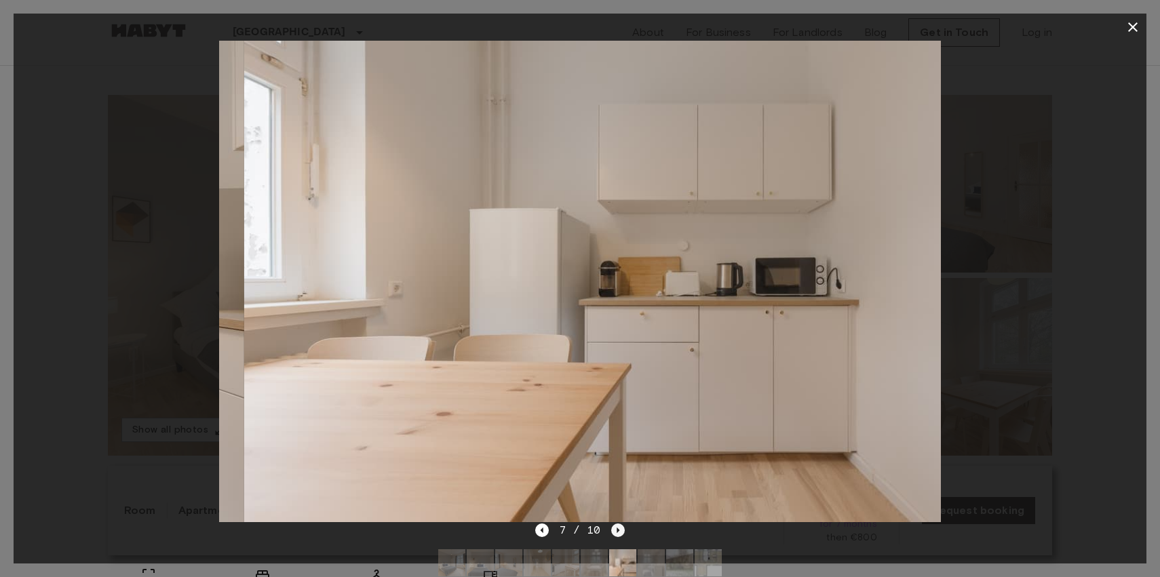
click at [615, 531] on icon "Next image" at bounding box center [618, 531] width 14 height 14
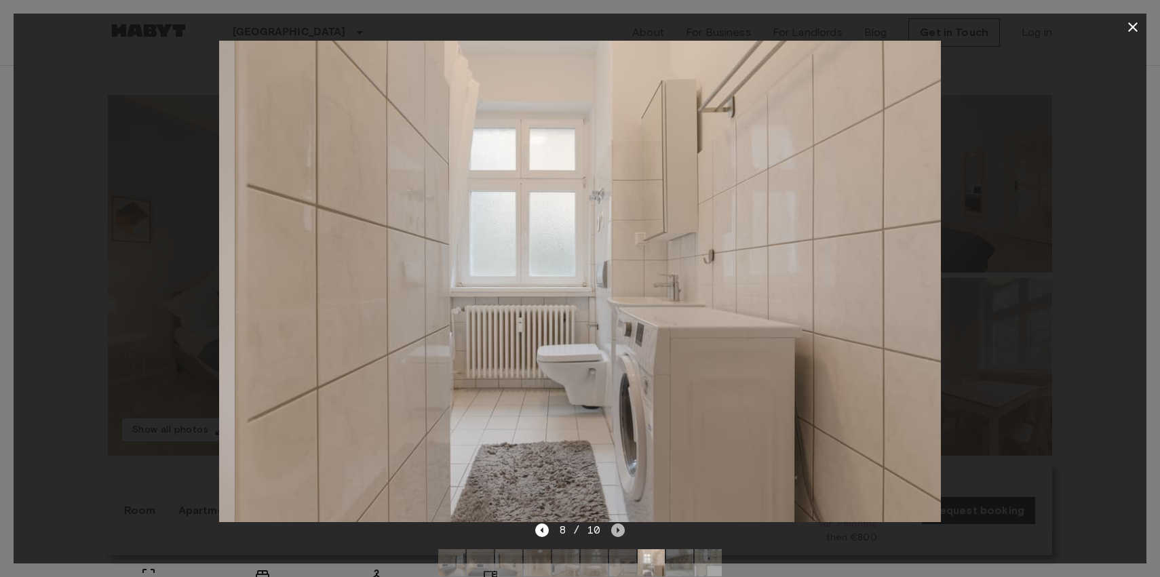
click at [615, 531] on icon "Next image" at bounding box center [618, 531] width 14 height 14
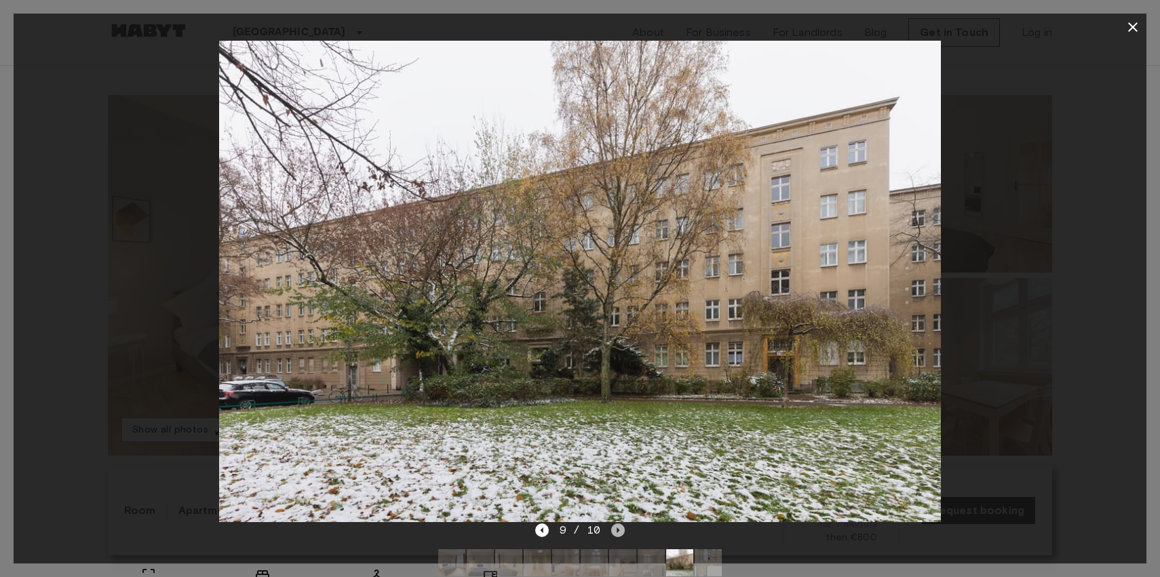
click at [615, 531] on icon "Next image" at bounding box center [618, 531] width 14 height 14
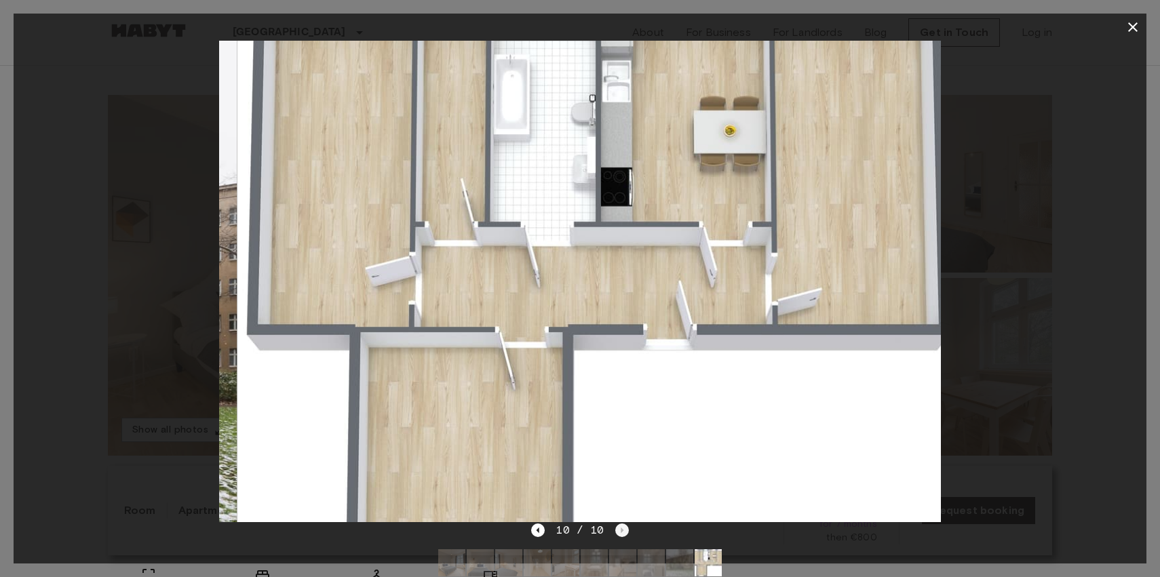
click at [615, 531] on div "10 / 10" at bounding box center [579, 530] width 97 height 16
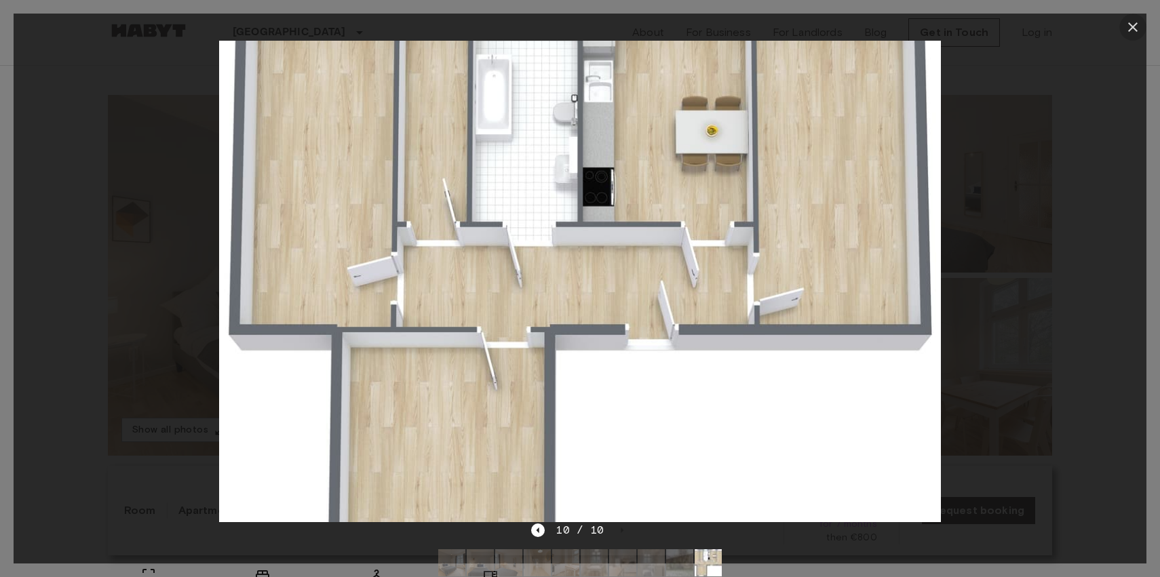
click at [1138, 32] on icon "button" at bounding box center [1133, 27] width 16 height 16
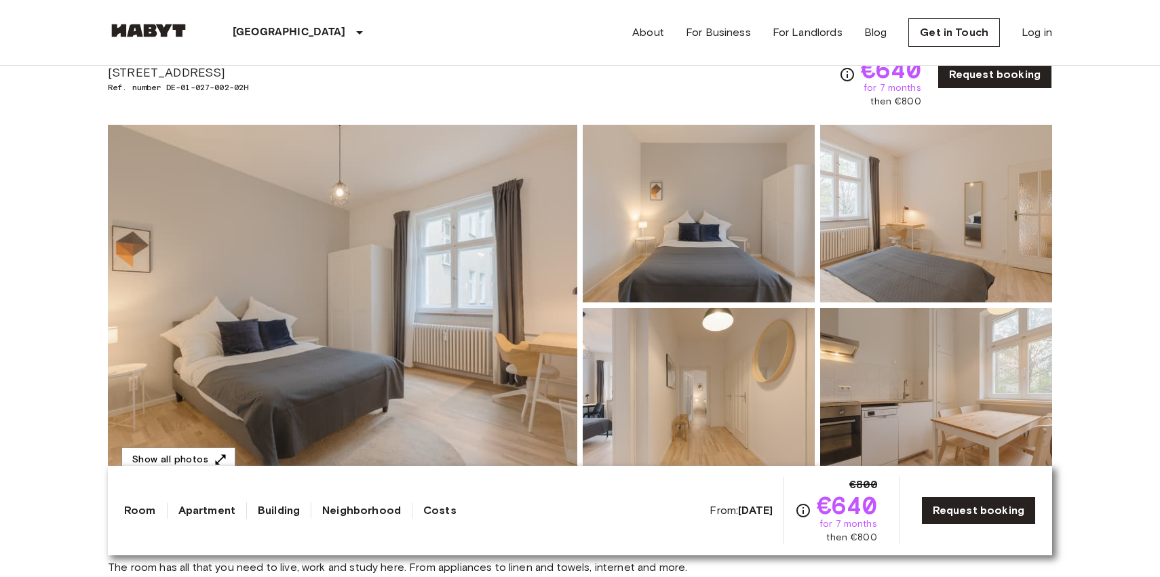
scroll to position [0, 0]
